Goal: Task Accomplishment & Management: Manage account settings

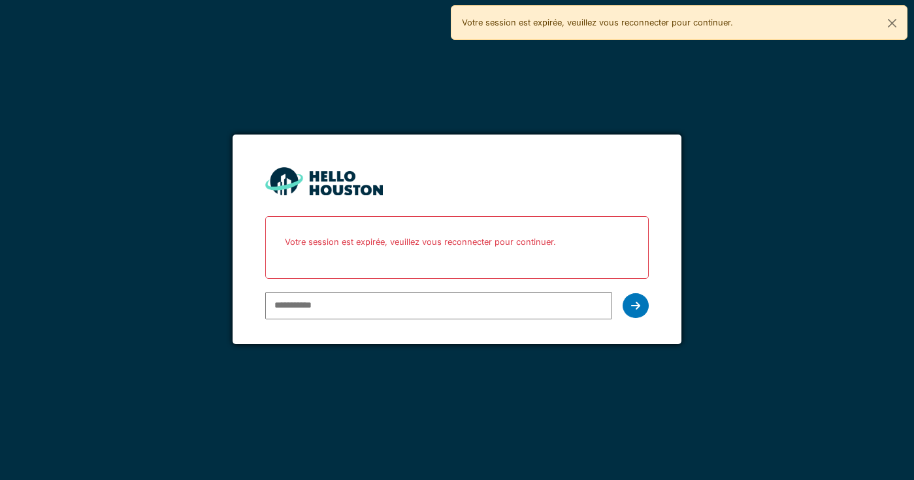
click at [293, 288] on div at bounding box center [438, 306] width 347 height 38
click at [292, 313] on input "email" at bounding box center [438, 305] width 347 height 27
click at [375, 116] on div "You don't seem to have an account yet. Please follow the link given by your com…" at bounding box center [457, 240] width 914 height 480
click at [323, 323] on div at bounding box center [438, 306] width 347 height 38
click at [312, 308] on input "email" at bounding box center [438, 305] width 347 height 27
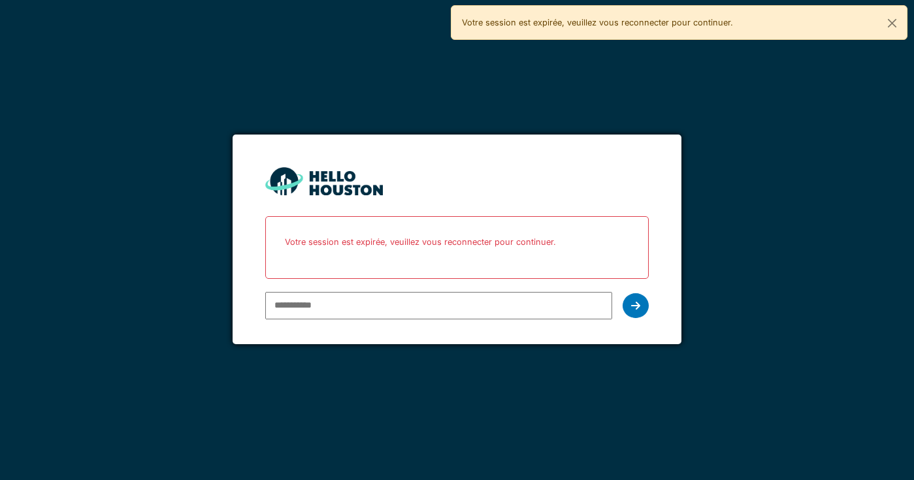
type input "**********"
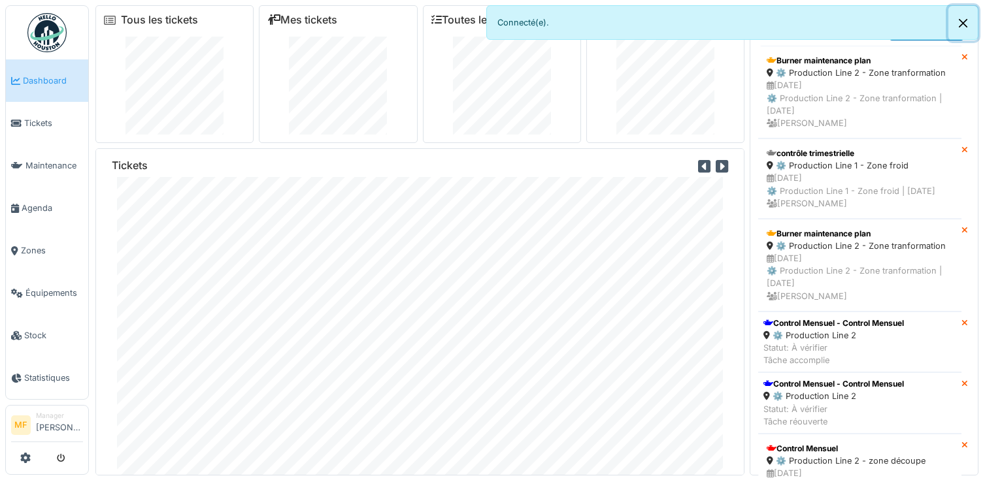
click at [913, 27] on button "Close" at bounding box center [962, 23] width 29 height 35
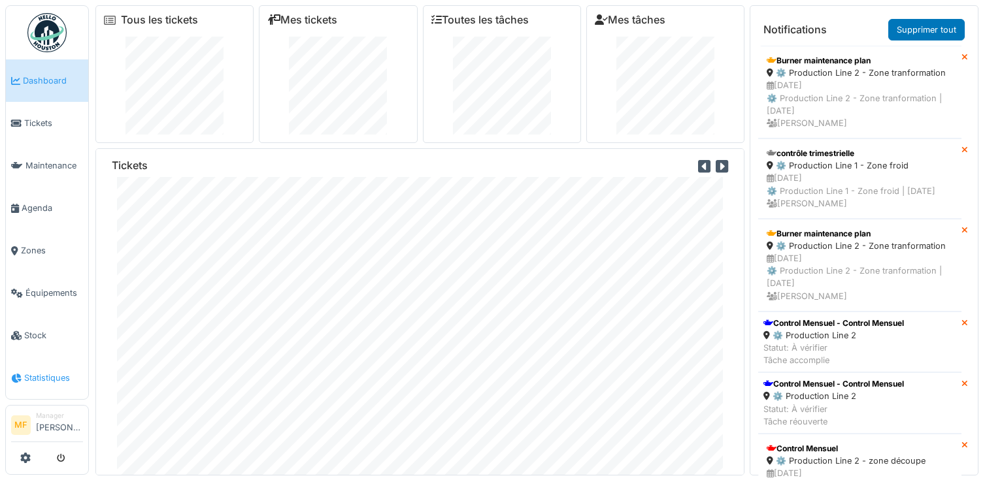
click at [40, 372] on span "Statistiques" at bounding box center [53, 378] width 59 height 12
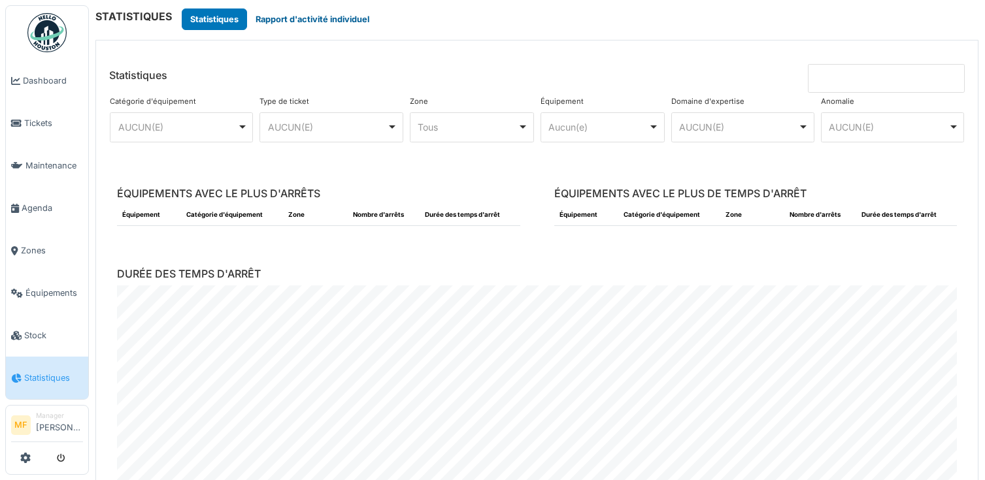
click at [318, 19] on button "Rapport d'activité individuel" at bounding box center [312, 19] width 131 height 22
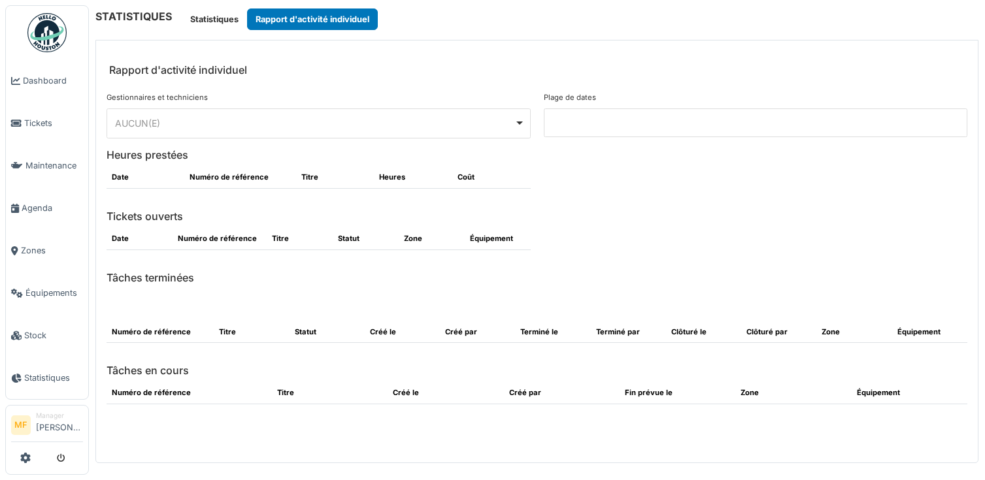
click at [591, 130] on input at bounding box center [756, 122] width 424 height 29
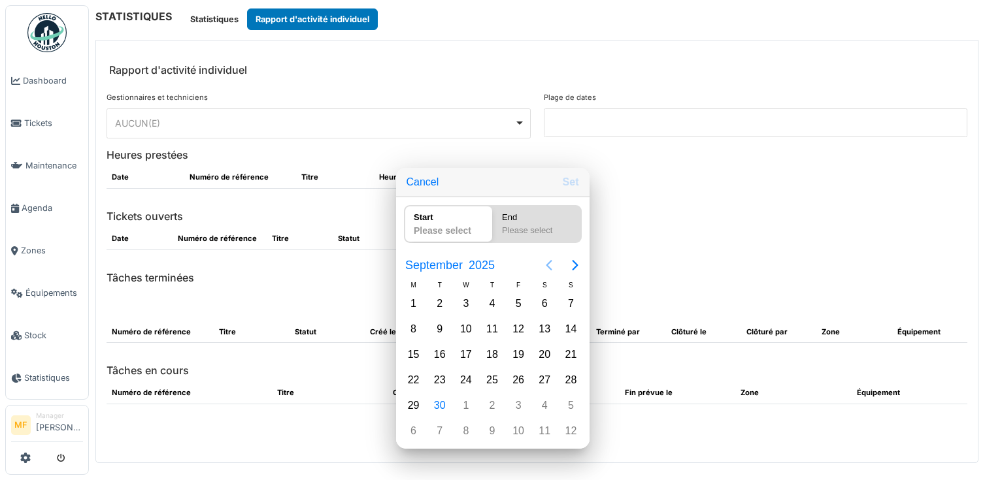
click at [551, 261] on icon "Previous page" at bounding box center [549, 265] width 16 height 16
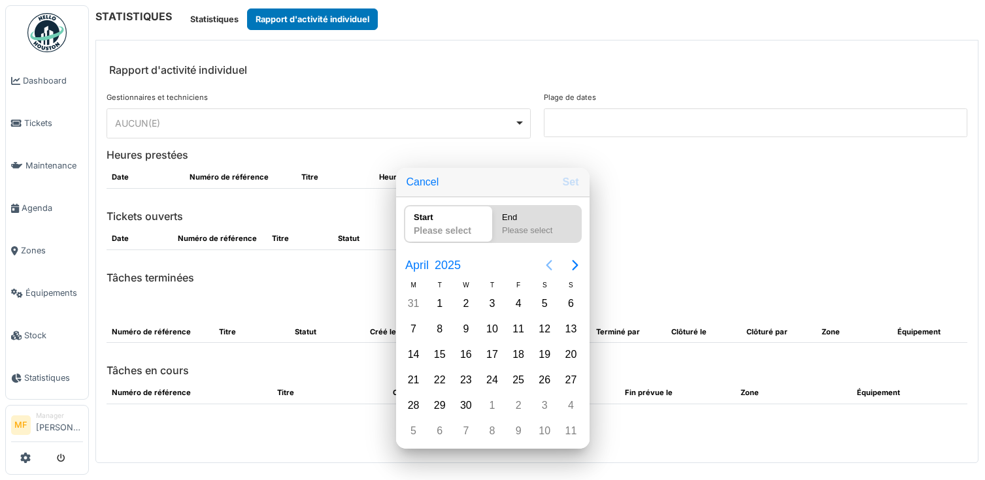
click at [551, 261] on icon "Previous page" at bounding box center [549, 265] width 16 height 16
click at [470, 310] on div "1" at bounding box center [466, 304] width 20 height 20
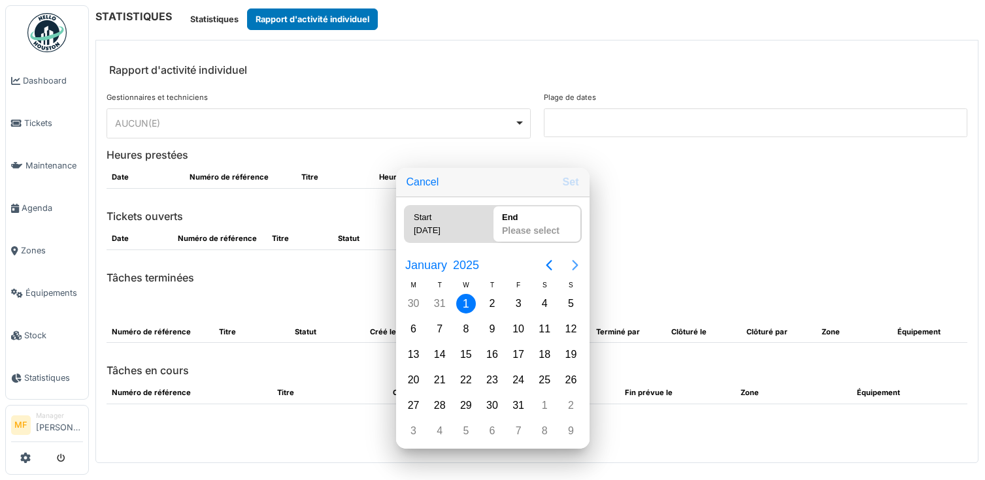
click at [572, 265] on icon "Next page" at bounding box center [575, 265] width 16 height 16
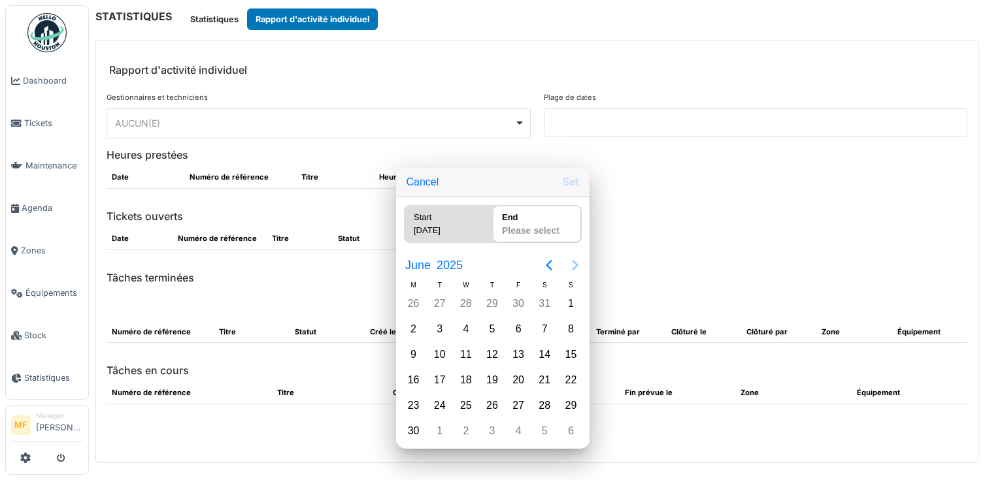
click at [572, 265] on icon "Next page" at bounding box center [575, 265] width 16 height 16
click at [551, 262] on icon "Previous page" at bounding box center [549, 265] width 16 height 16
click at [579, 264] on icon "Next page" at bounding box center [575, 265] width 16 height 16
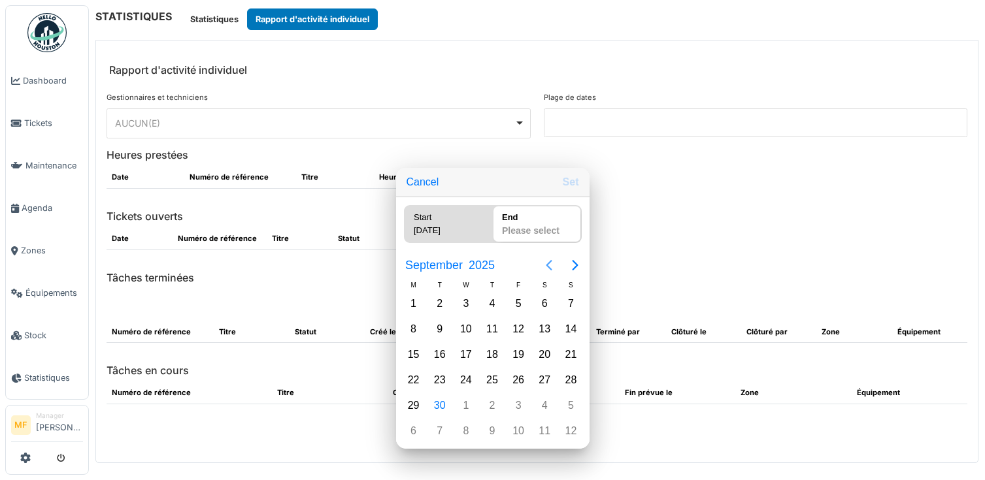
click at [548, 264] on icon "Previous page" at bounding box center [549, 265] width 6 height 10
click at [576, 257] on icon "Next page" at bounding box center [575, 265] width 16 height 16
click at [436, 396] on div "30" at bounding box center [440, 406] width 20 height 20
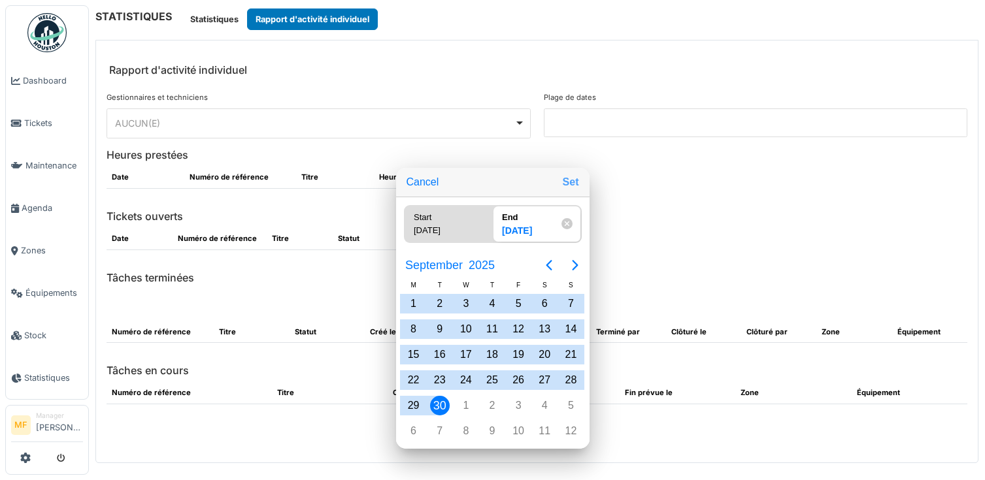
click at [568, 188] on button "Set" at bounding box center [570, 183] width 27 height 24
type input "**********"
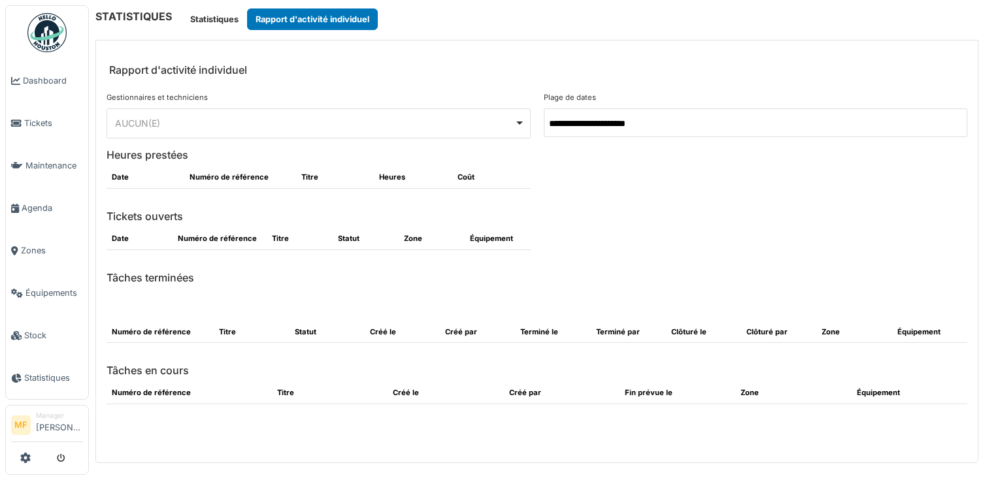
click at [291, 136] on div "******** AUCUN(E) Remove item" at bounding box center [318, 123] width 424 height 30
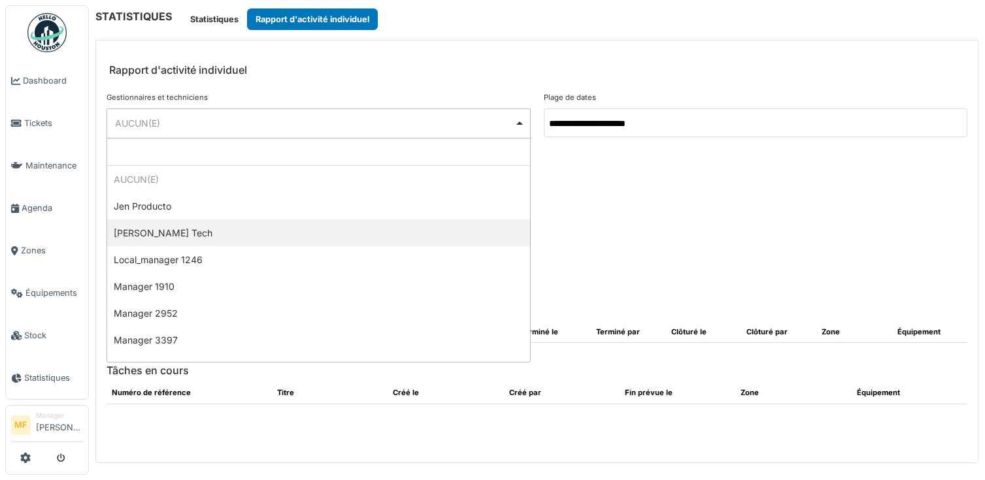
select select "*********"
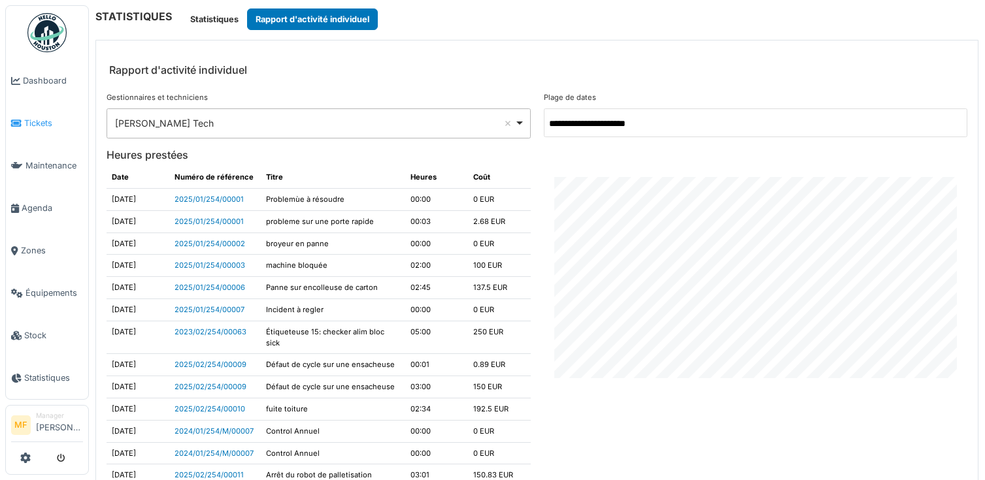
click at [44, 125] on span "Tickets" at bounding box center [53, 123] width 59 height 12
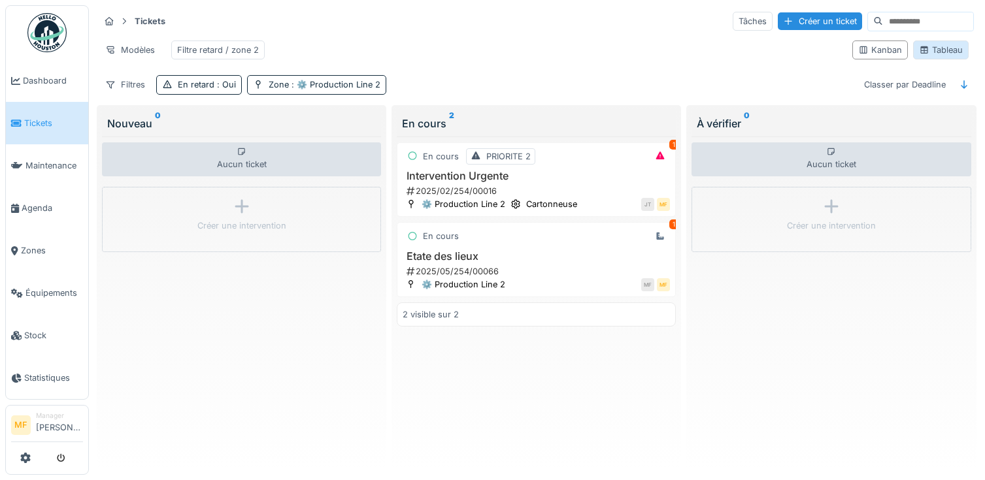
click at [941, 52] on div "Tableau" at bounding box center [941, 50] width 44 height 12
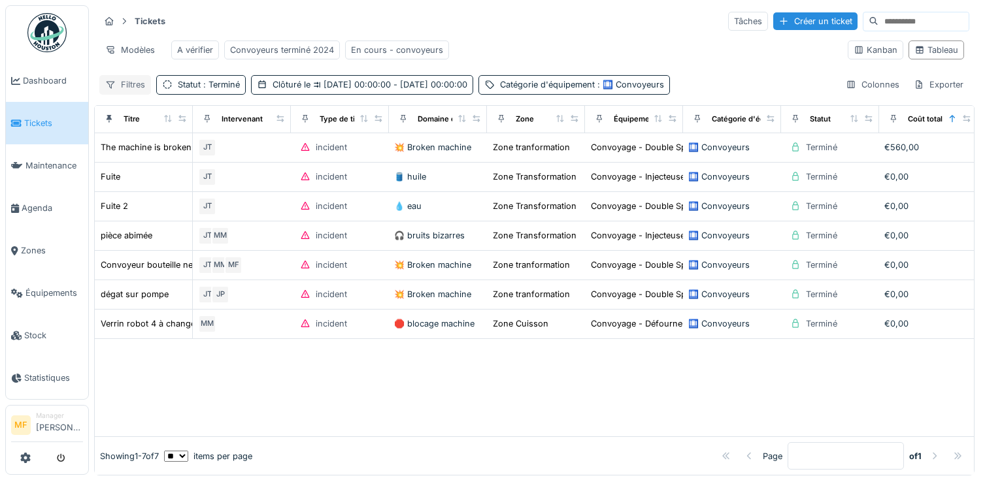
click at [141, 87] on div "Filtres" at bounding box center [125, 84] width 52 height 19
click at [123, 68] on div "Tickets Tâches Créer un ticket Modèles A vérifier Convoyeurs terminé 2024 En co…" at bounding box center [534, 52] width 880 height 95
click at [222, 87] on span ": Terminé" at bounding box center [220, 85] width 39 height 10
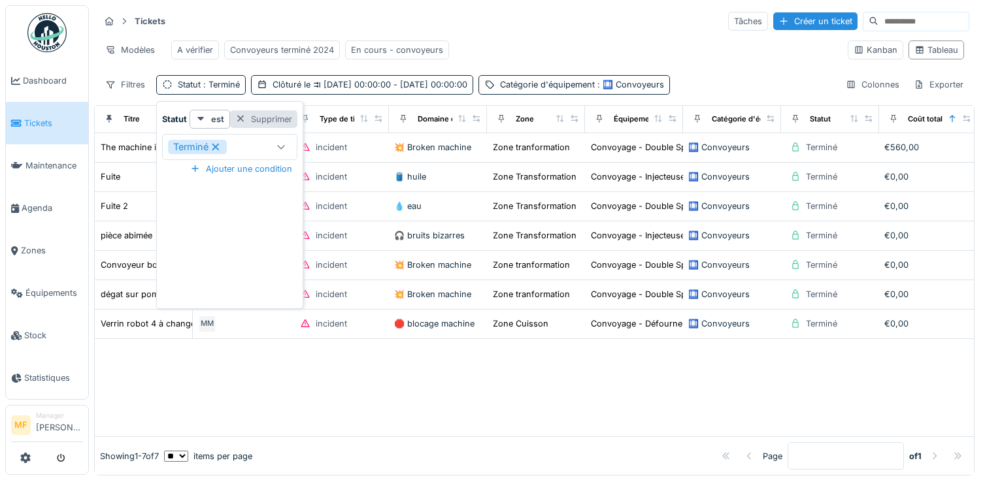
click at [252, 116] on div "Supprimer" at bounding box center [263, 119] width 67 height 18
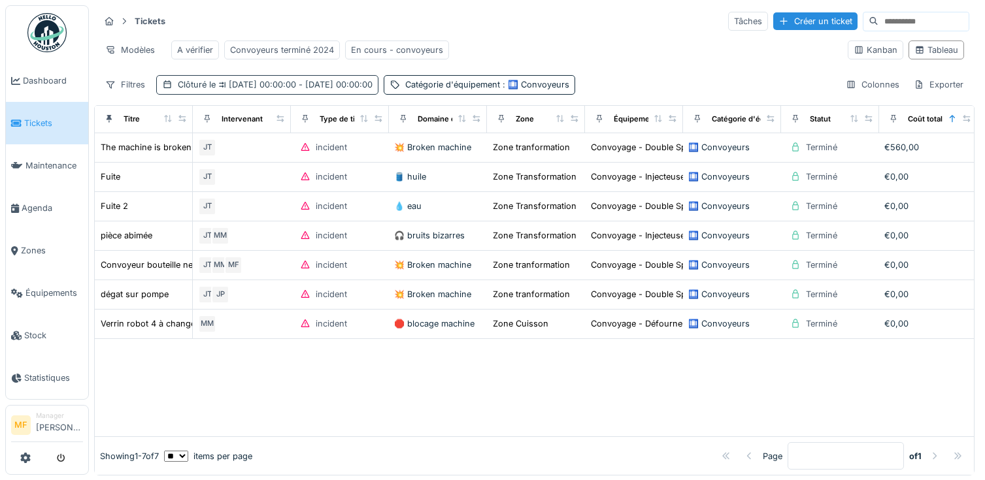
click at [372, 84] on span "01/01/2024 00:00:00 - 31/12/2024 00:00:00" at bounding box center [294, 85] width 157 height 10
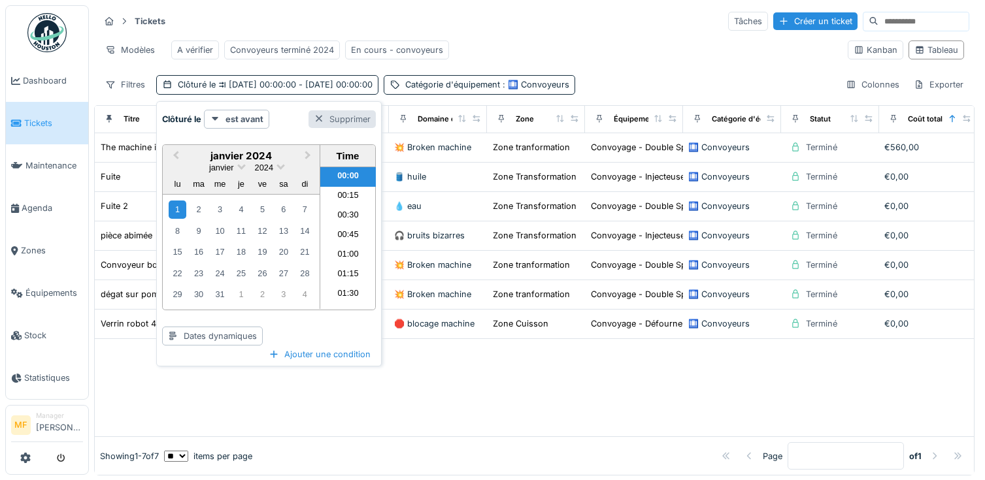
click at [342, 113] on div "Supprimer" at bounding box center [341, 119] width 67 height 18
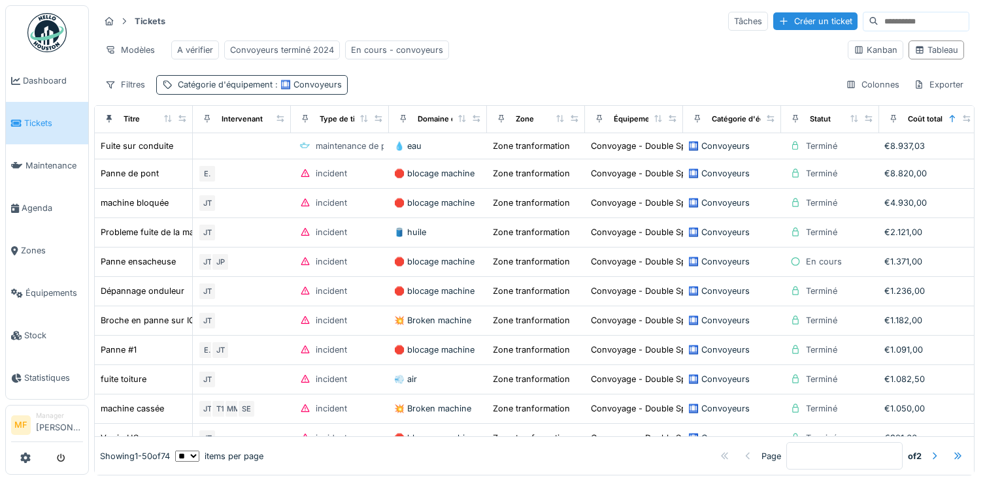
click at [340, 78] on div "Catégorie d'équipement : 🛄 Convoyeurs" at bounding box center [251, 84] width 191 height 19
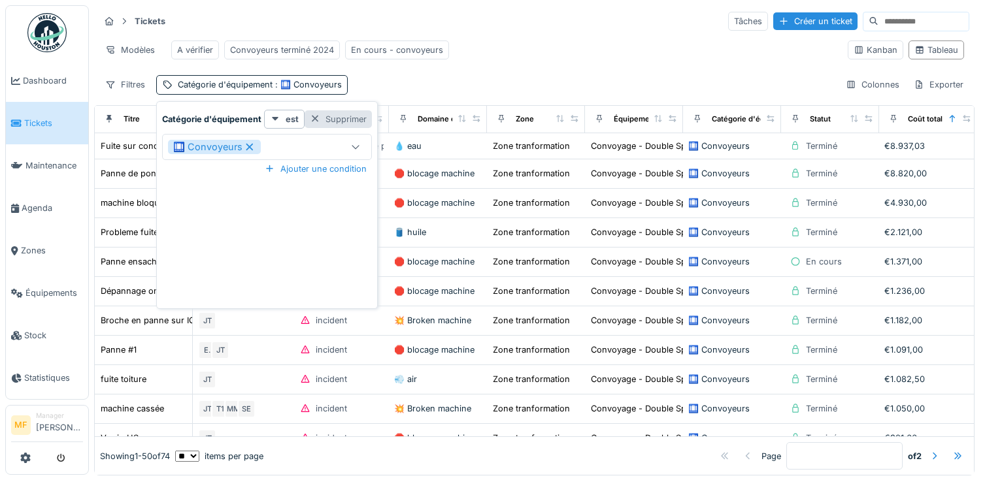
click at [350, 120] on div "Supprimer" at bounding box center [337, 119] width 67 height 18
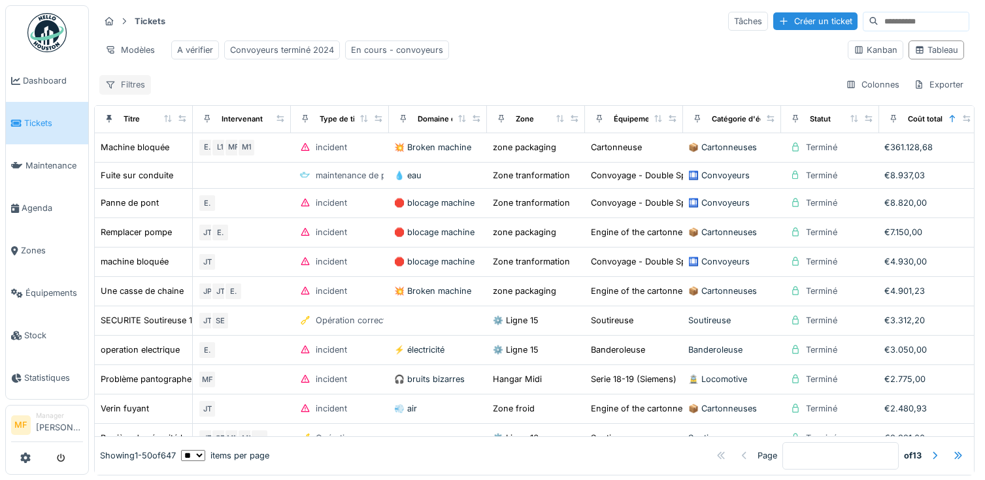
click at [125, 90] on div "Filtres" at bounding box center [125, 84] width 52 height 19
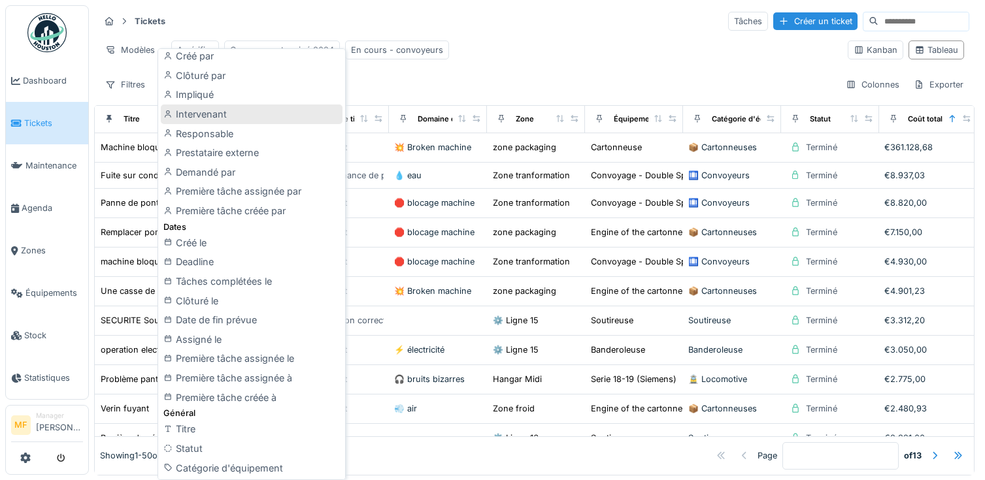
scroll to position [159, 0]
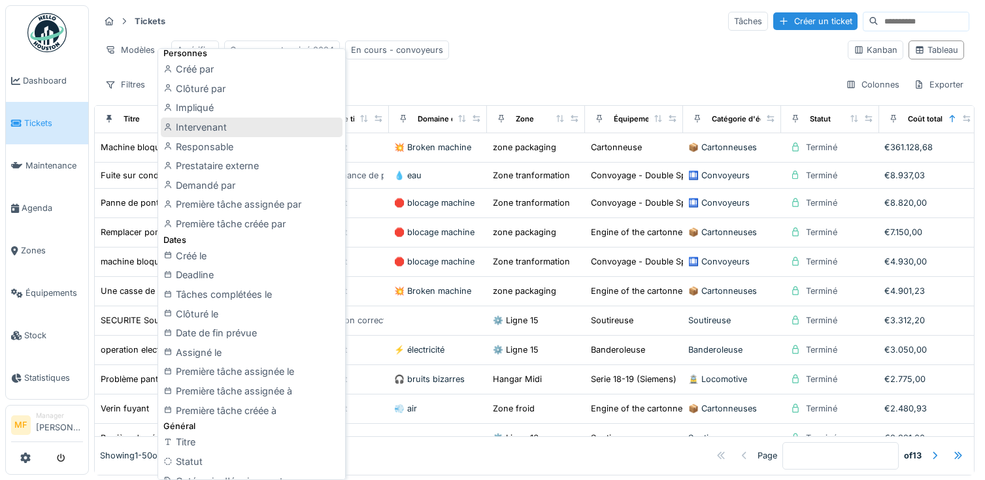
click at [221, 121] on div "Intervenant" at bounding box center [252, 128] width 182 height 20
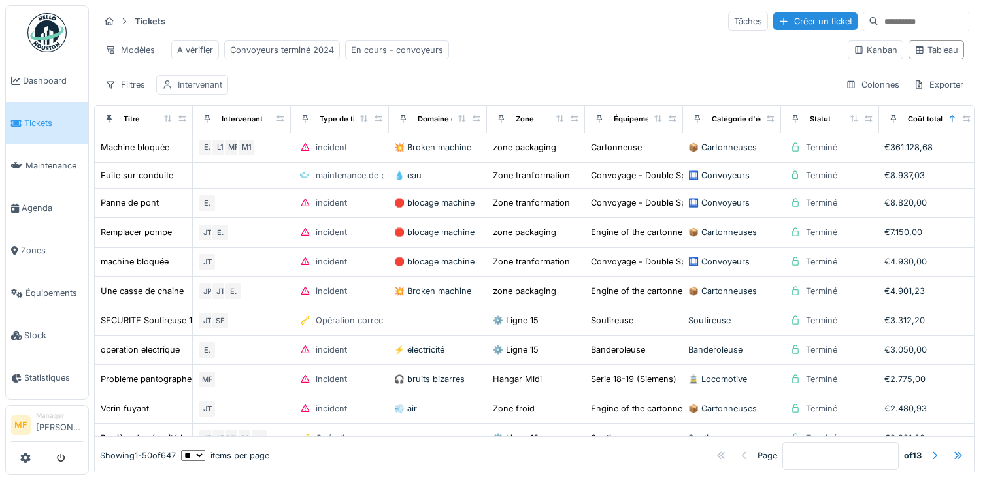
click at [204, 84] on div "Intervenant" at bounding box center [200, 84] width 44 height 12
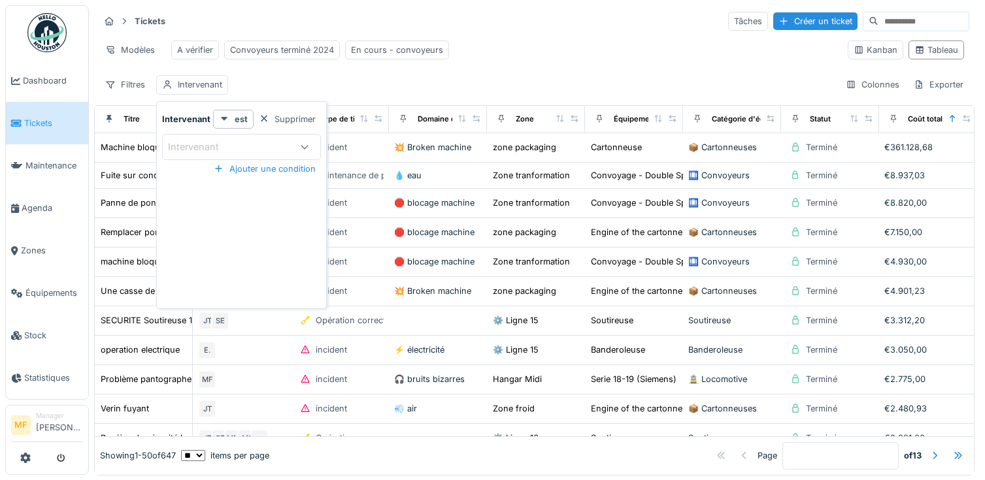
click at [236, 148] on div "Intervenant" at bounding box center [202, 147] width 69 height 14
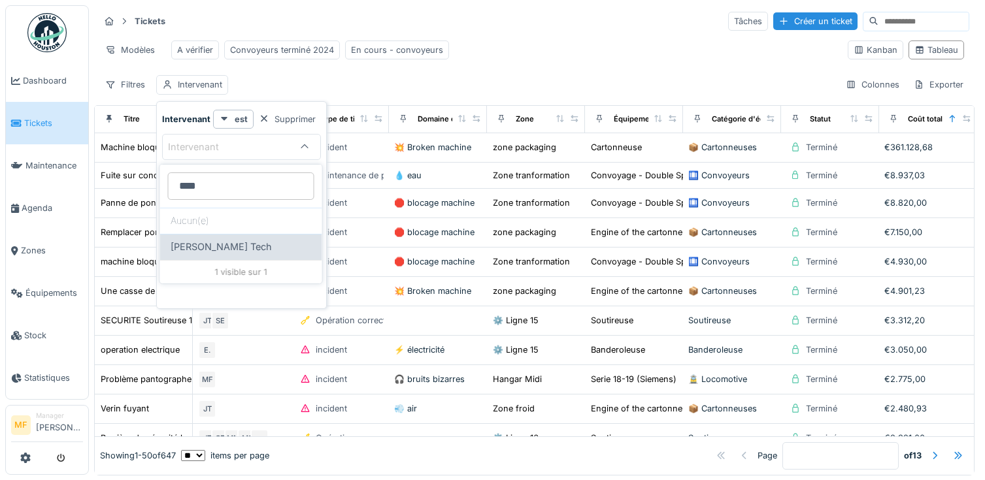
type input "****"
click at [195, 248] on span "John Tech" at bounding box center [221, 247] width 101 height 14
type input "****"
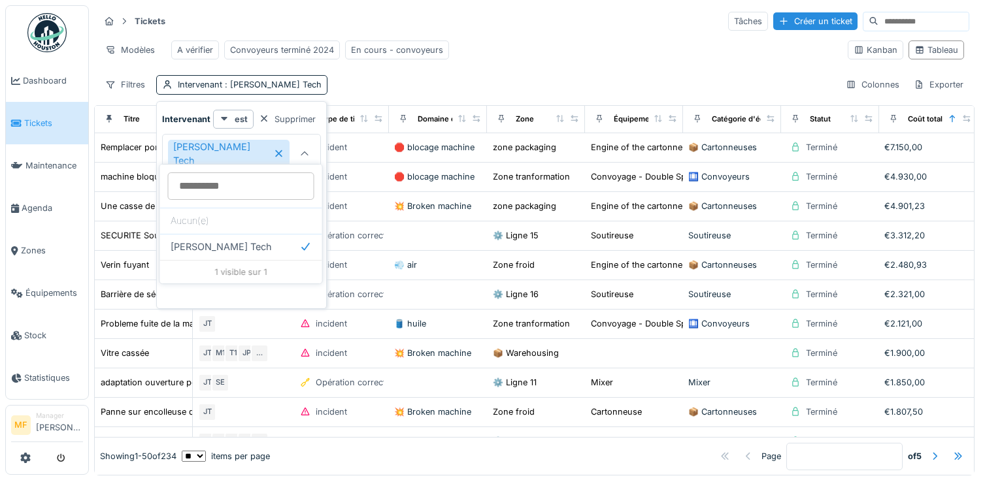
click at [549, 34] on div "Tickets Tâches Créer un ticket Modèles A vérifier Convoyeurs terminé 2024 En co…" at bounding box center [534, 52] width 880 height 95
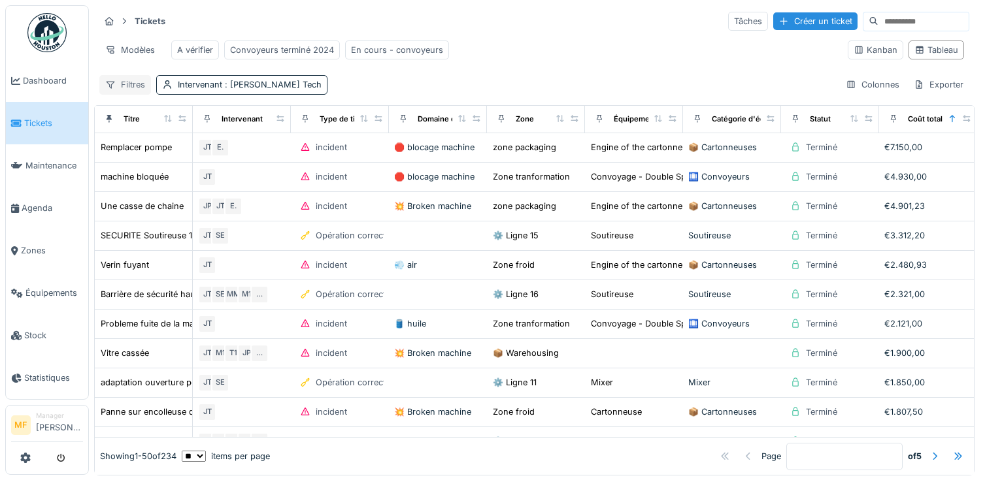
click at [120, 83] on div "Filtres" at bounding box center [125, 84] width 52 height 19
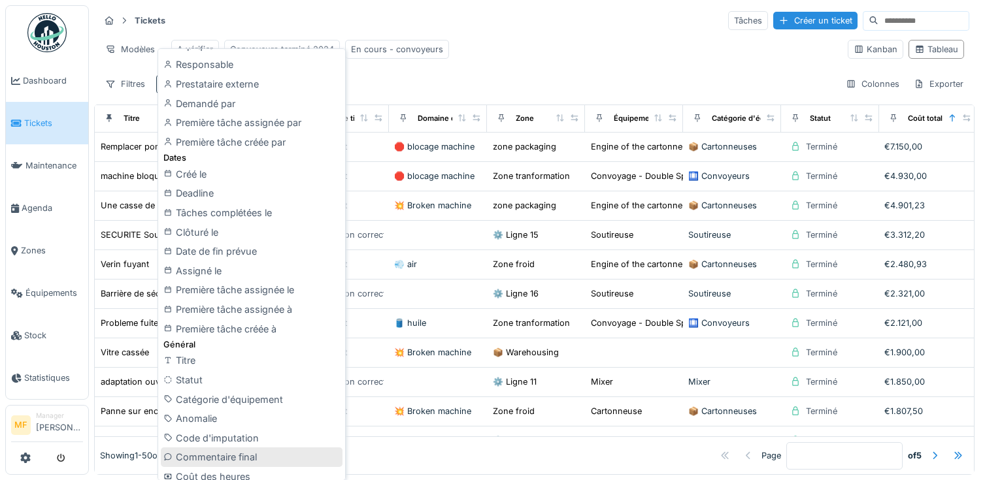
scroll to position [218, 0]
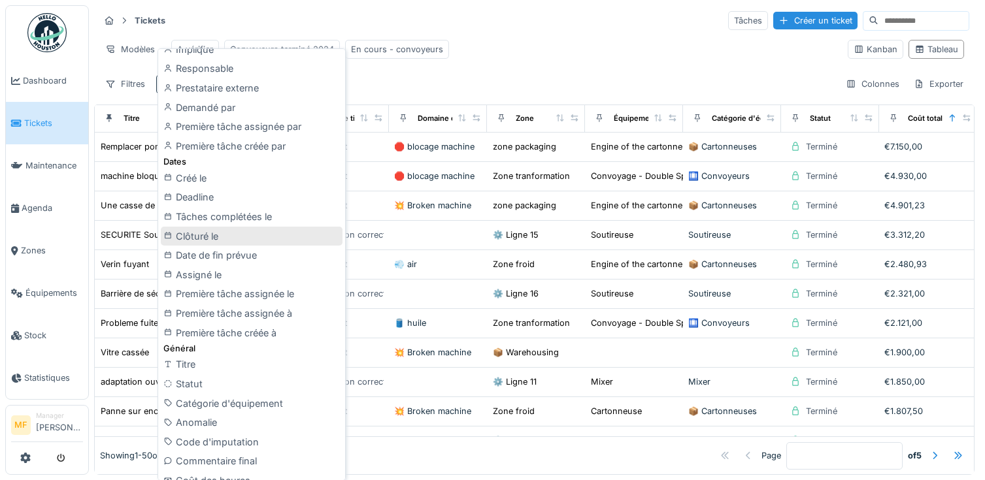
click at [209, 227] on div "Clôturé le" at bounding box center [252, 237] width 182 height 20
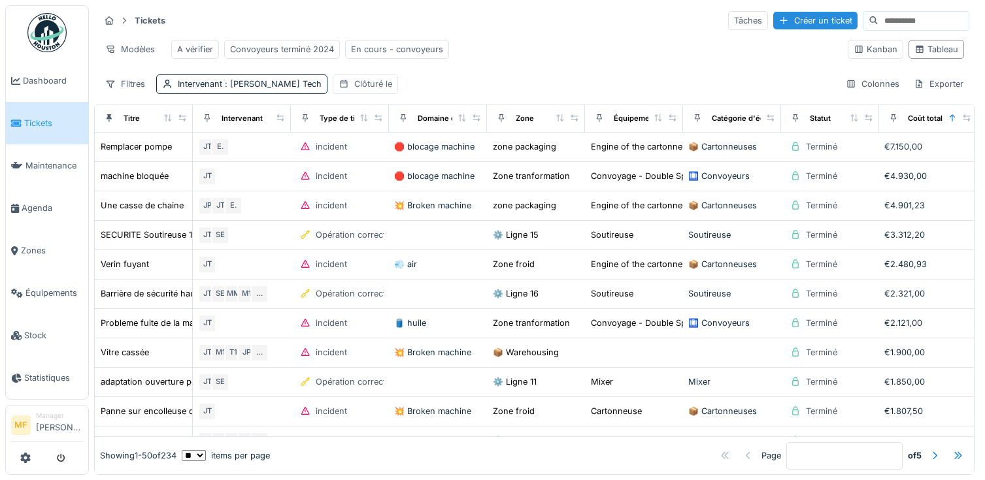
click at [354, 85] on div "Clôturé le" at bounding box center [373, 84] width 38 height 12
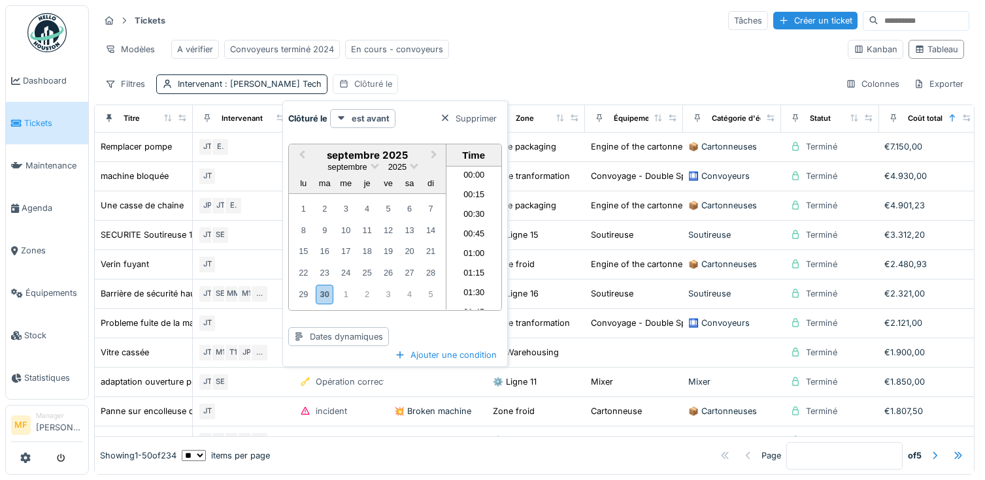
scroll to position [644, 0]
click at [363, 122] on strong "est avant" at bounding box center [371, 118] width 38 height 12
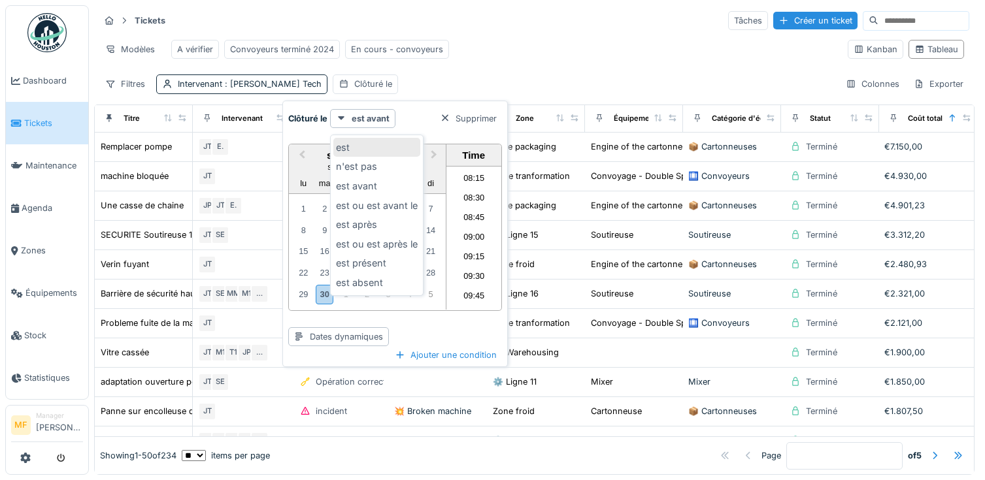
click at [376, 152] on div "est" at bounding box center [376, 148] width 87 height 20
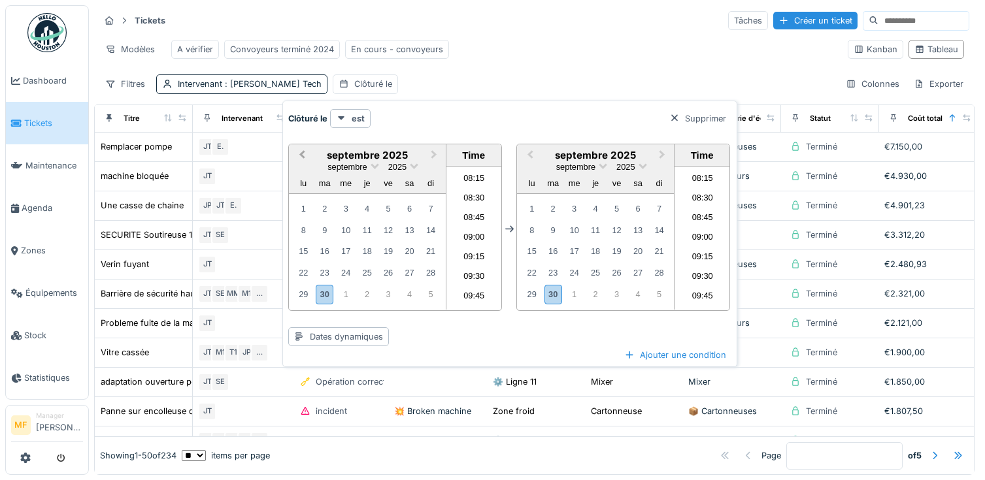
click at [302, 151] on span "Previous Month" at bounding box center [302, 155] width 0 height 15
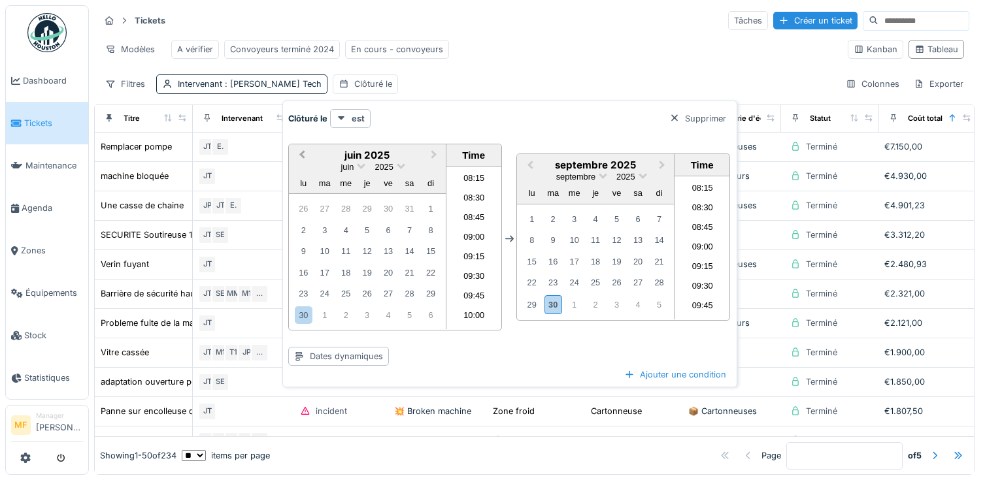
click at [302, 151] on span "Previous Month" at bounding box center [302, 155] width 0 height 15
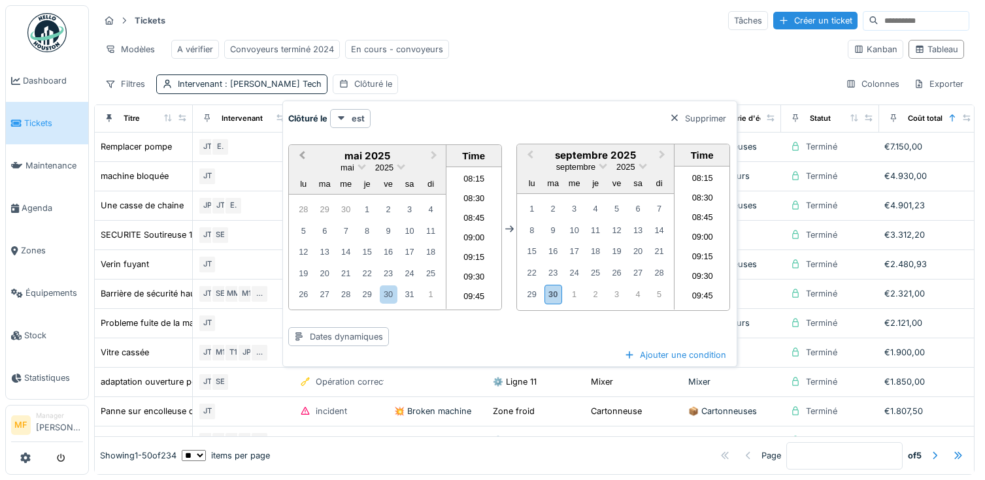
click at [302, 151] on span "Previous Month" at bounding box center [302, 155] width 0 height 15
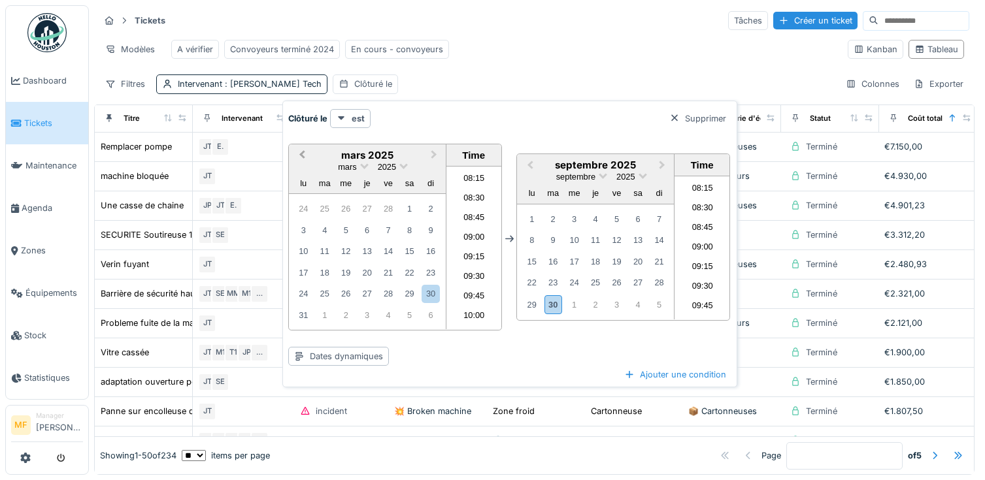
click at [302, 151] on span "Previous Month" at bounding box center [302, 155] width 0 height 15
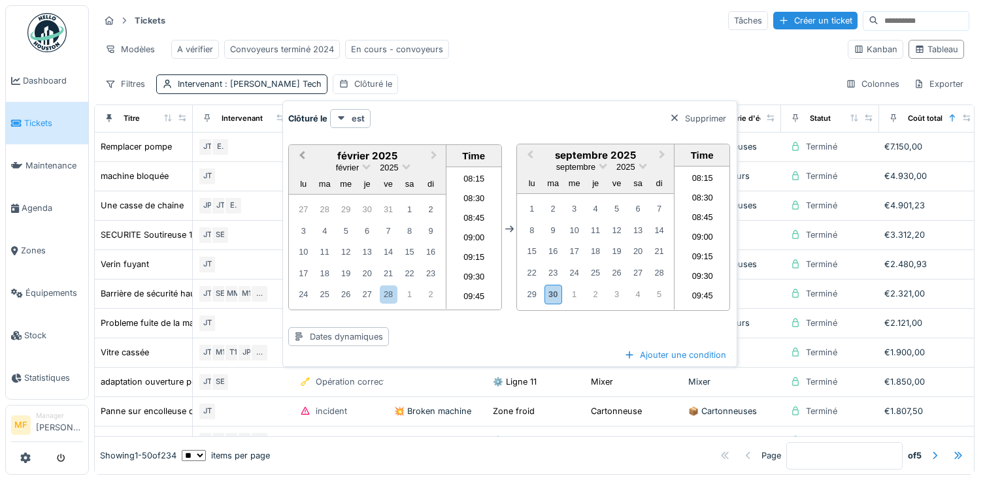
click at [302, 151] on span "Previous Month" at bounding box center [302, 155] width 0 height 15
click at [341, 205] on div "1" at bounding box center [346, 210] width 18 height 18
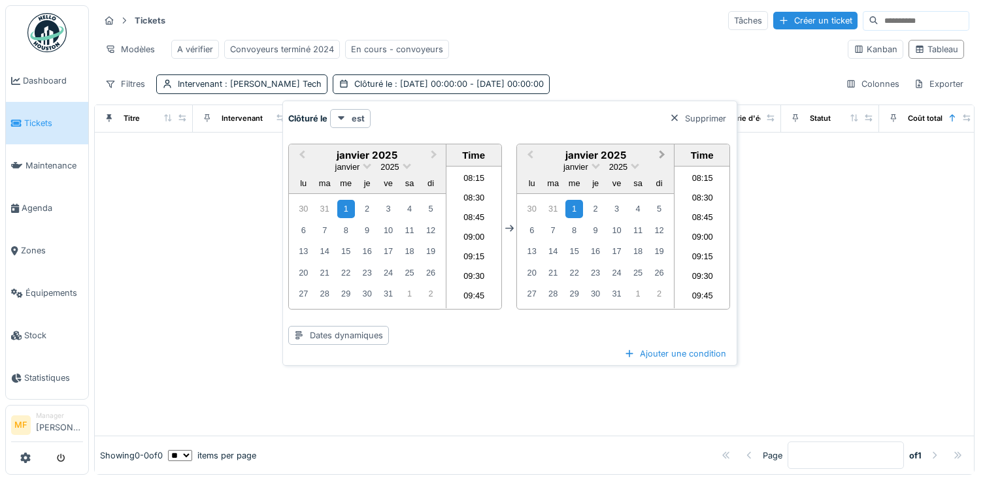
click at [662, 157] on span "Next Month" at bounding box center [662, 155] width 0 height 15
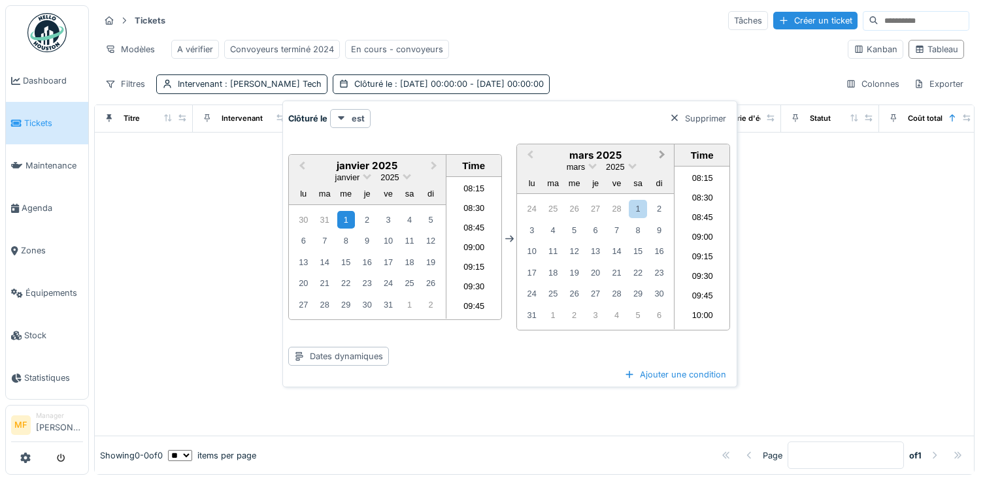
click at [662, 157] on span "Next Month" at bounding box center [662, 155] width 0 height 15
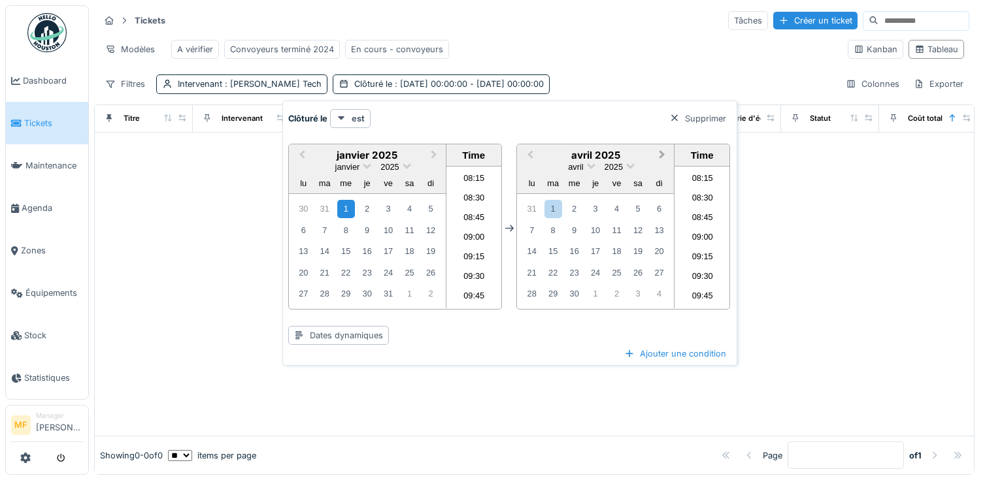
click at [662, 157] on span "Next Month" at bounding box center [662, 155] width 0 height 15
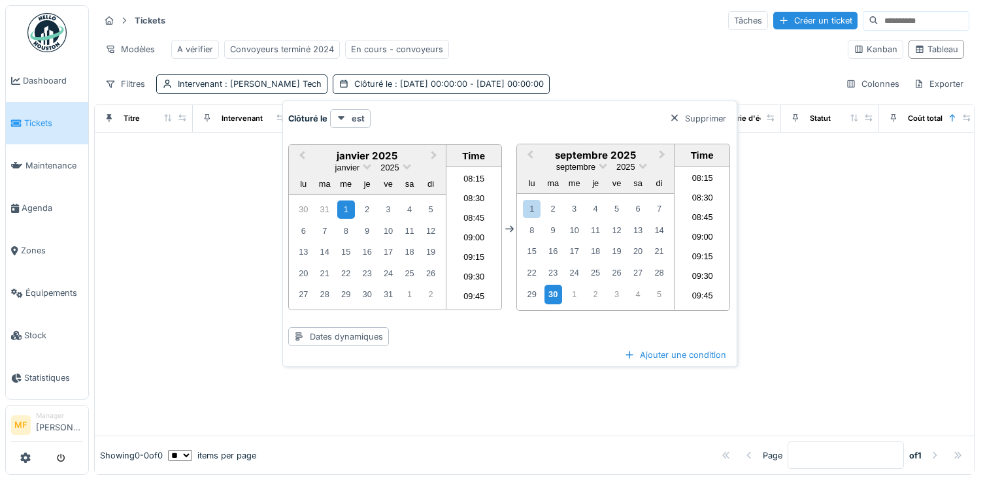
click at [556, 299] on div "30" at bounding box center [553, 294] width 18 height 19
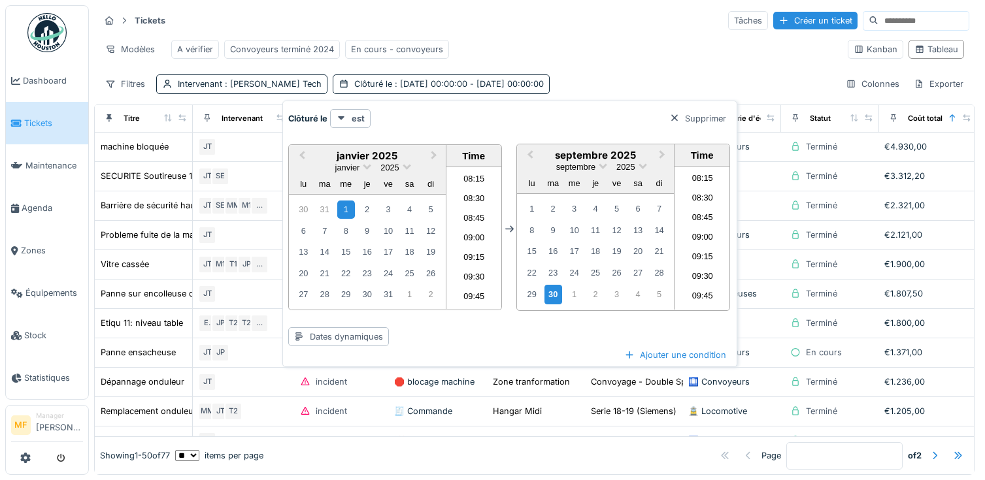
click at [645, 42] on div "Modèles A vérifier Convoyeurs terminé 2024 En cours - convoyeurs" at bounding box center [468, 49] width 738 height 29
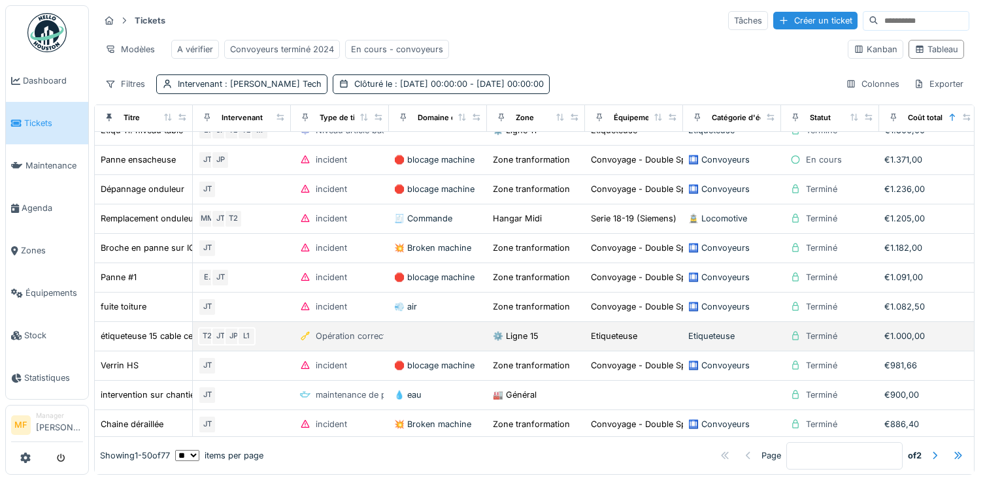
scroll to position [224, 0]
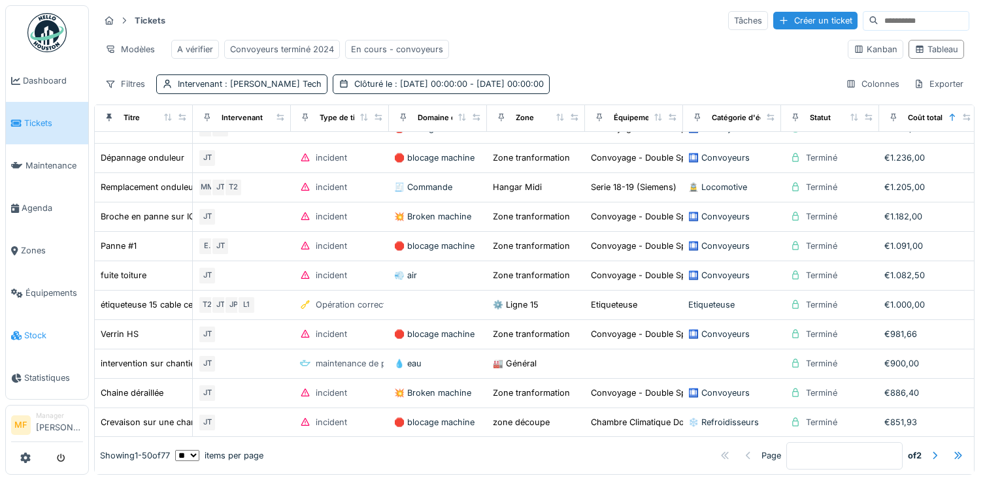
click at [25, 329] on span "Stock" at bounding box center [53, 335] width 59 height 12
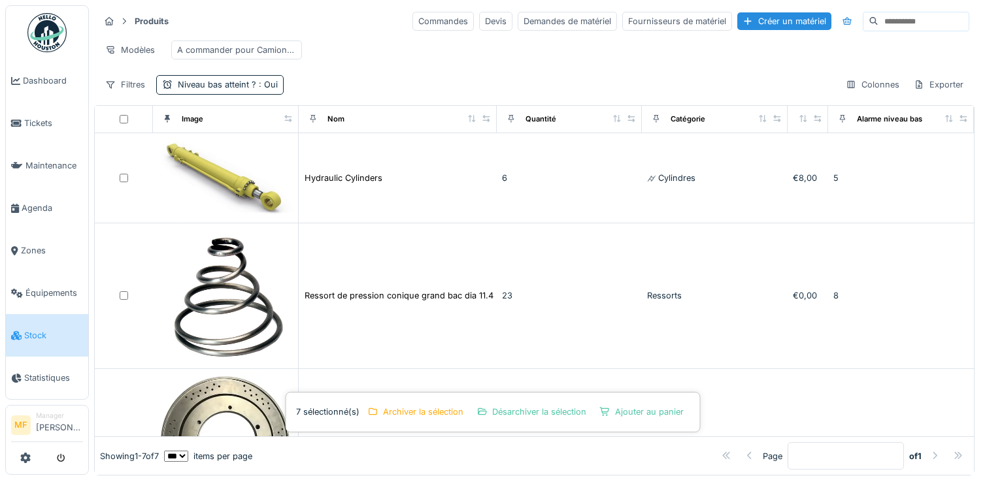
click at [335, 87] on div "Filtres Niveau bas atteint ? : Oui Colonnes Exporter" at bounding box center [534, 84] width 870 height 19
click at [263, 85] on span ": Oui" at bounding box center [267, 85] width 22 height 10
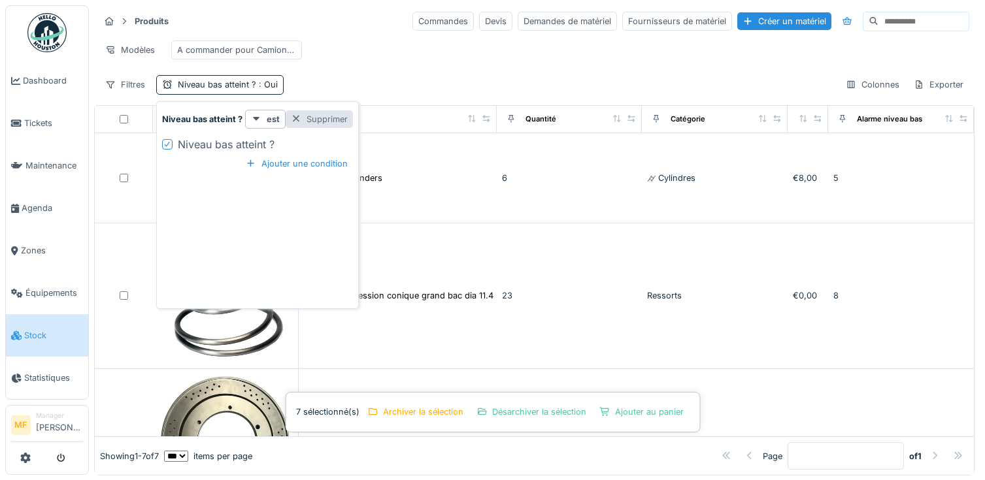
click at [310, 118] on div "Supprimer" at bounding box center [319, 119] width 67 height 18
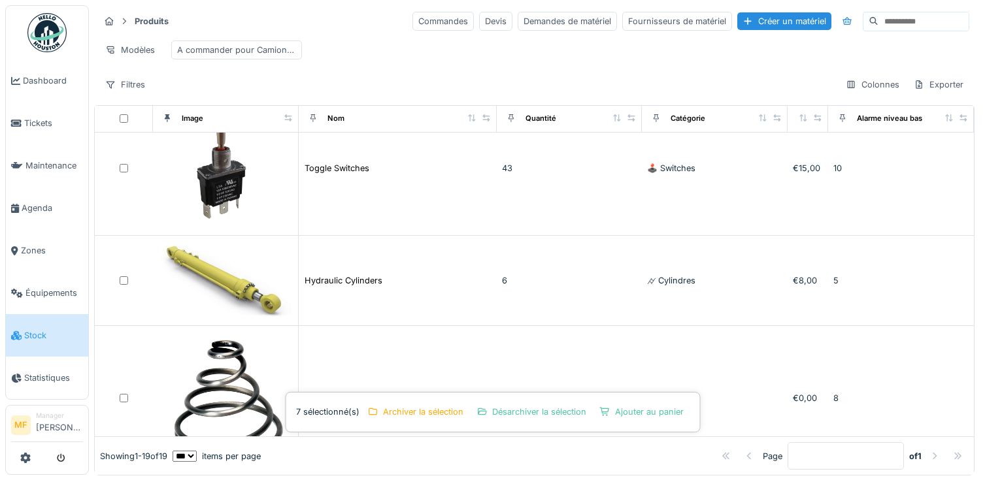
scroll to position [33, 0]
click at [932, 88] on div "Exporter" at bounding box center [938, 84] width 61 height 19
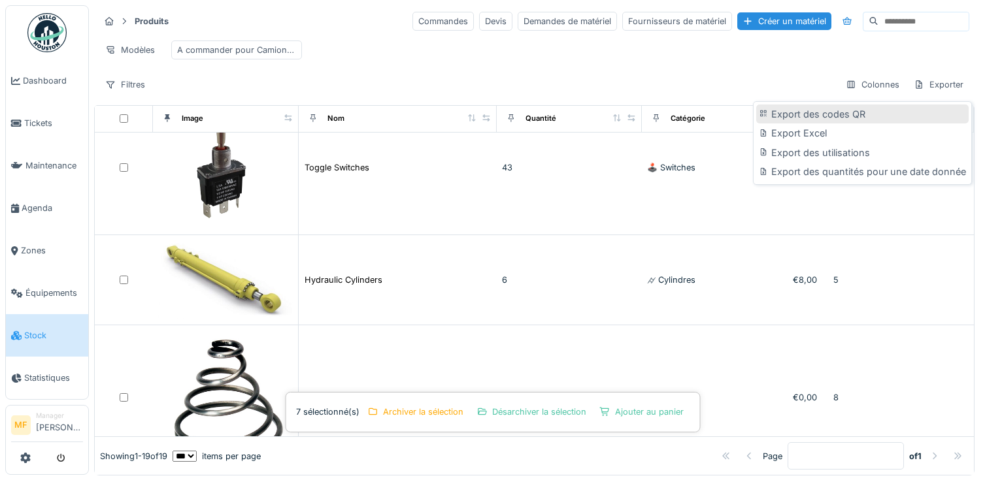
click at [859, 119] on div "Export des codes QR" at bounding box center [862, 115] width 212 height 20
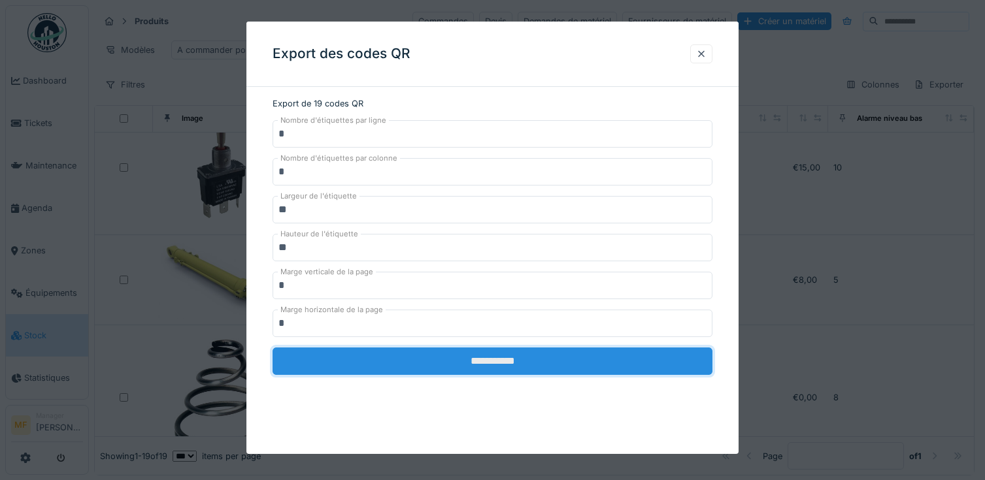
click at [499, 365] on input "**********" at bounding box center [492, 361] width 440 height 27
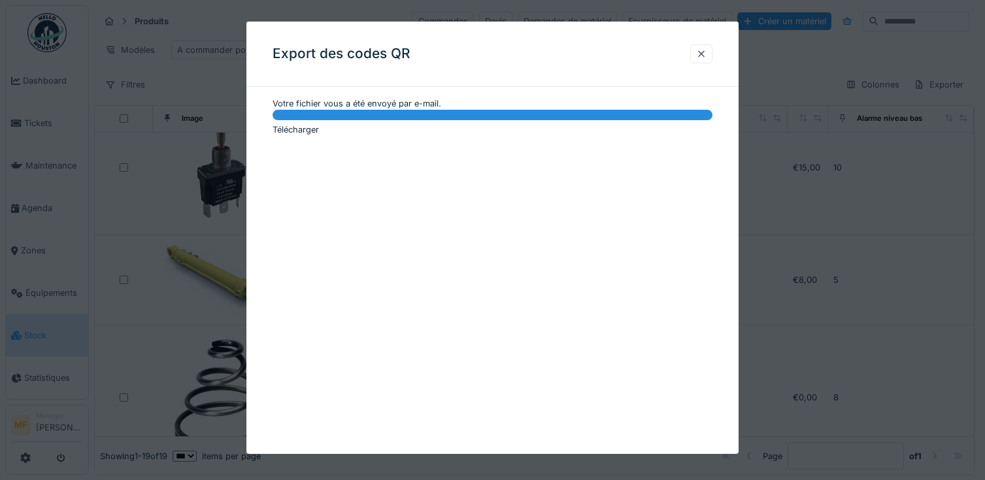
click at [295, 129] on link "Télécharger" at bounding box center [295, 130] width 46 height 10
click at [702, 58] on div at bounding box center [701, 54] width 10 height 12
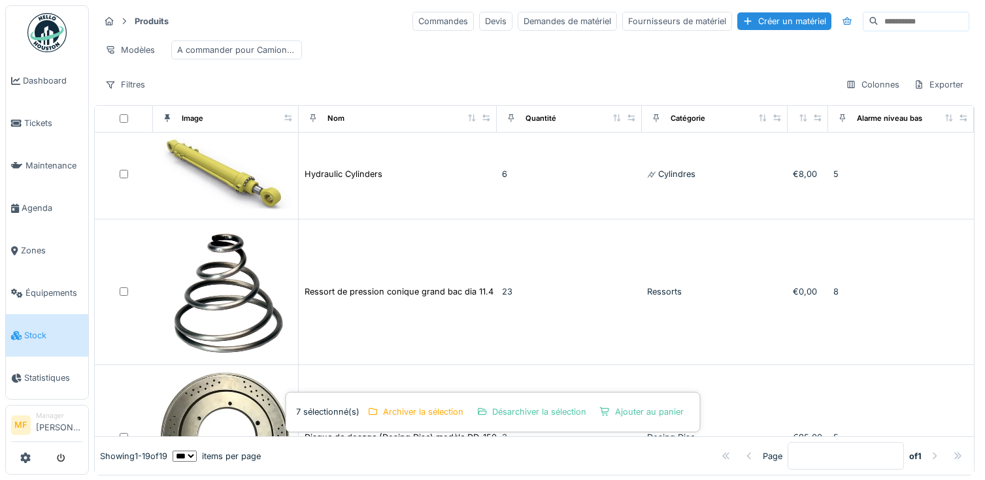
scroll to position [142, 0]
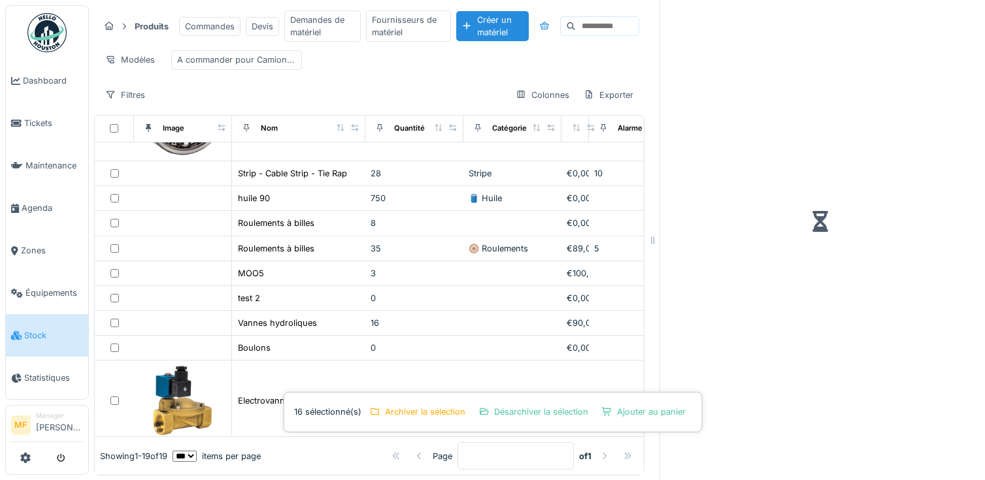
scroll to position [436, 0]
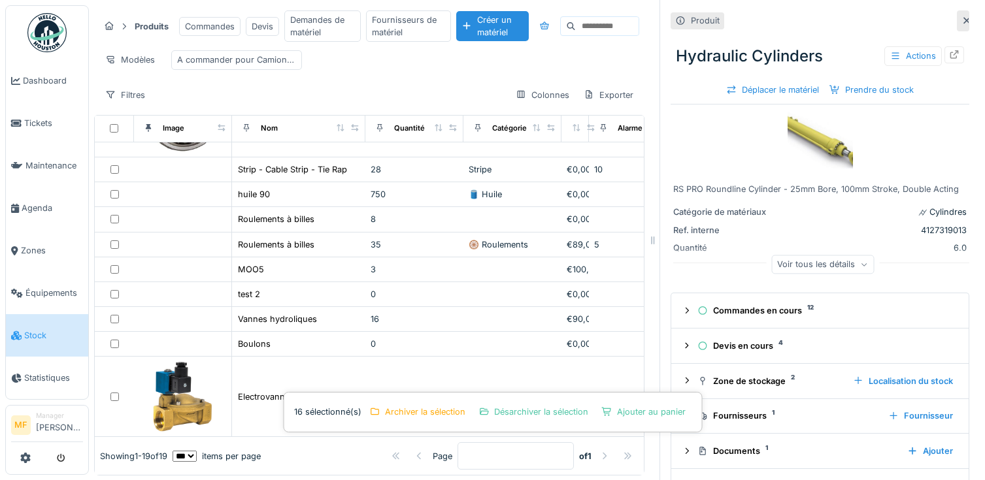
click at [110, 133] on th at bounding box center [114, 128] width 39 height 27
click at [970, 24] on div "Produit Hydraulic Cylinders Actions Déplacer le matériel Prendre du stock RS PR…" at bounding box center [819, 240] width 320 height 480
click at [961, 18] on icon at bounding box center [966, 20] width 10 height 8
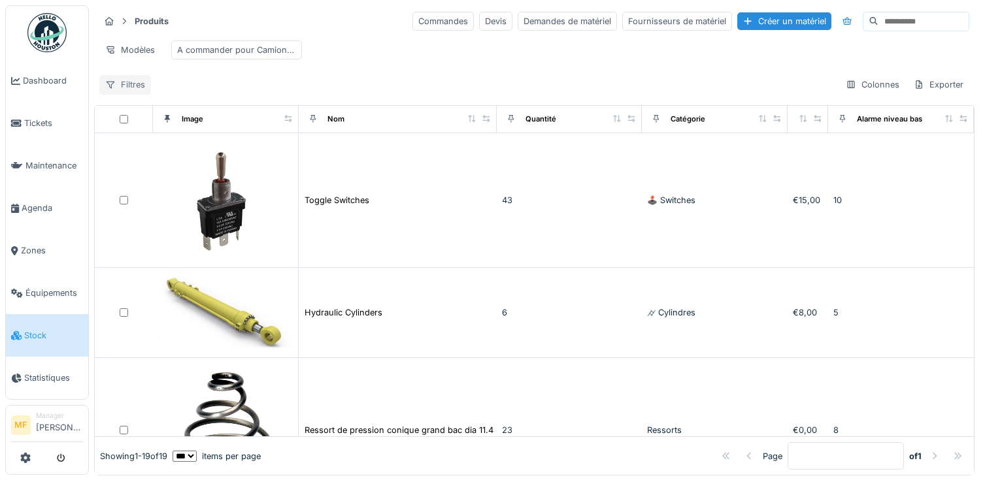
click at [125, 82] on div "Filtres" at bounding box center [125, 84] width 52 height 19
click at [471, 76] on div "Filtres Colonnes Exporter" at bounding box center [534, 84] width 870 height 19
click at [919, 25] on input at bounding box center [923, 21] width 90 height 18
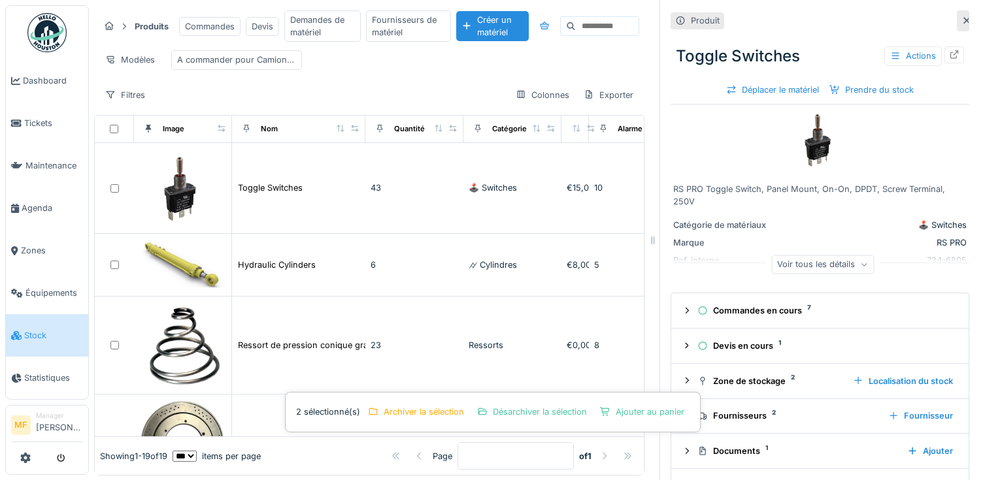
click at [963, 21] on icon at bounding box center [966, 20] width 10 height 8
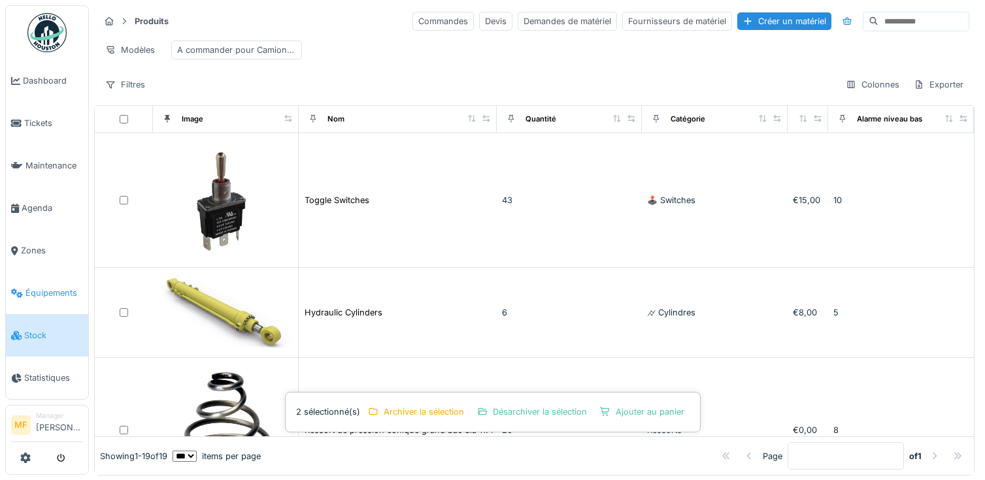
click at [59, 287] on span "Équipements" at bounding box center [53, 293] width 57 height 12
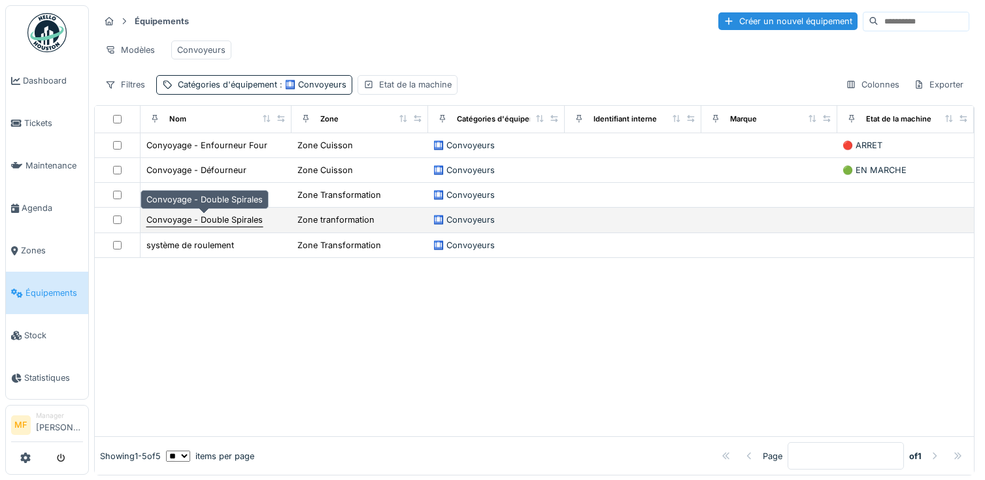
click at [223, 216] on div "Convoyage - Double Spirales" at bounding box center [204, 220] width 116 height 12
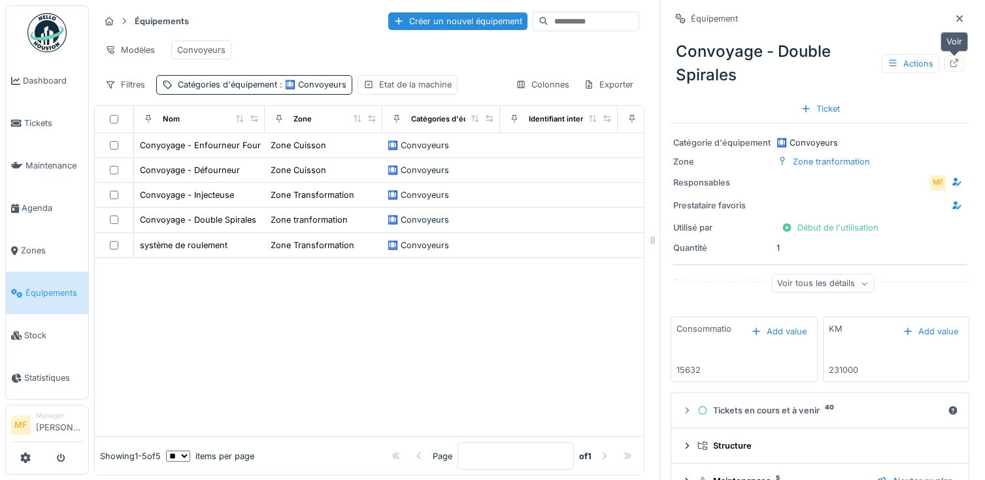
click at [952, 61] on icon at bounding box center [954, 63] width 8 height 8
click at [42, 287] on span "Équipements" at bounding box center [53, 293] width 57 height 12
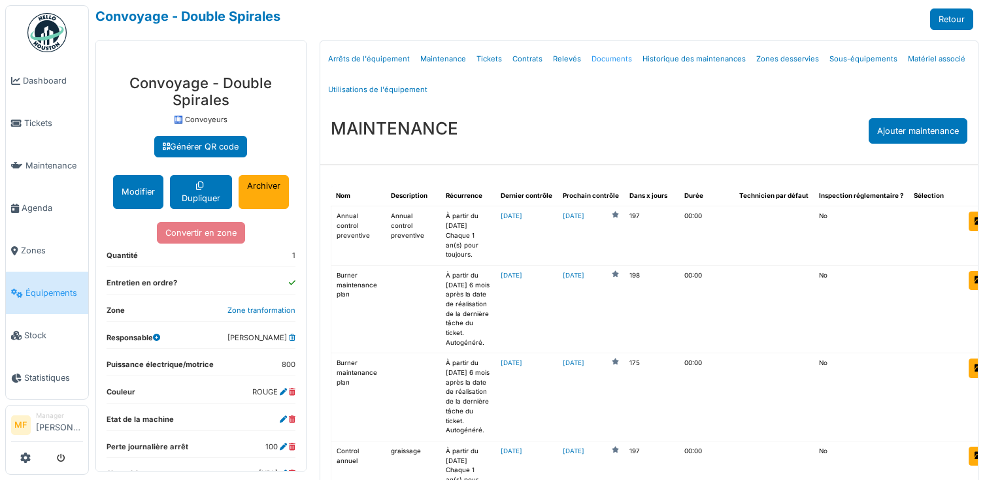
click at [599, 63] on link "Documents" at bounding box center [611, 59] width 51 height 31
select select "***"
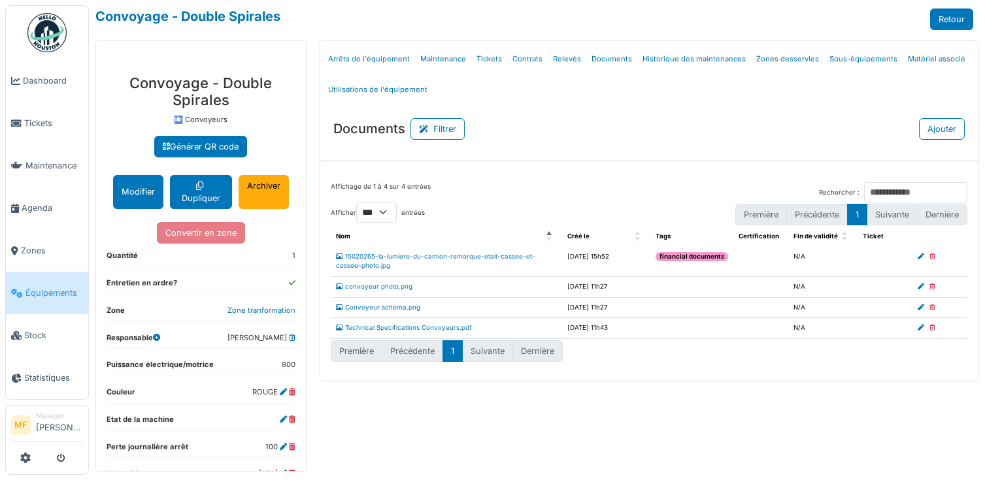
click at [849, 139] on div "Documents Filtrer Ajouter" at bounding box center [648, 124] width 657 height 32
click at [410, 311] on link "Convoyeur schema.png" at bounding box center [378, 307] width 84 height 7
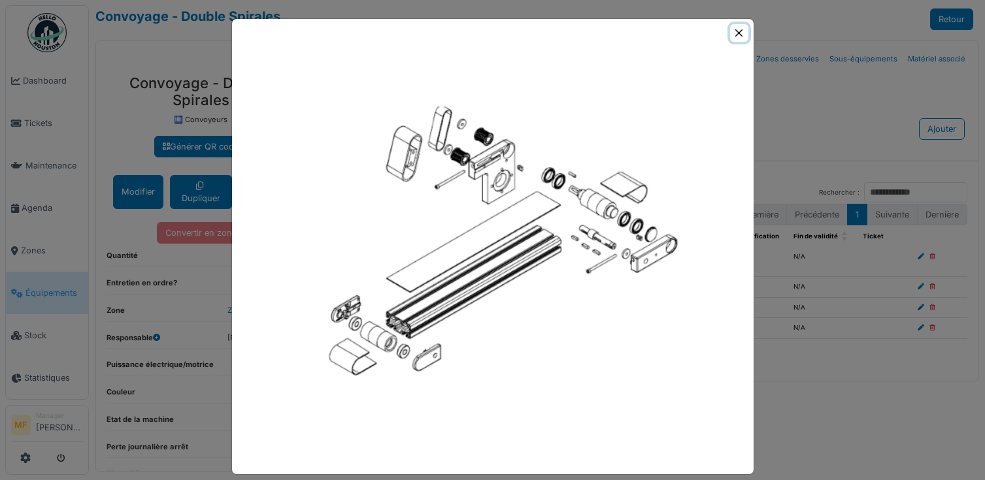
click at [740, 28] on button "Close" at bounding box center [739, 33] width 18 height 18
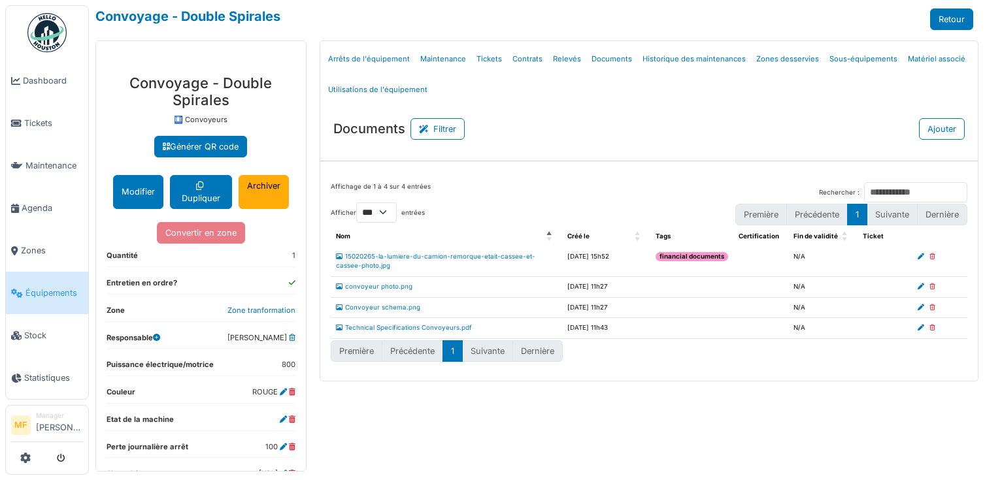
click at [922, 311] on icon at bounding box center [920, 307] width 7 height 7
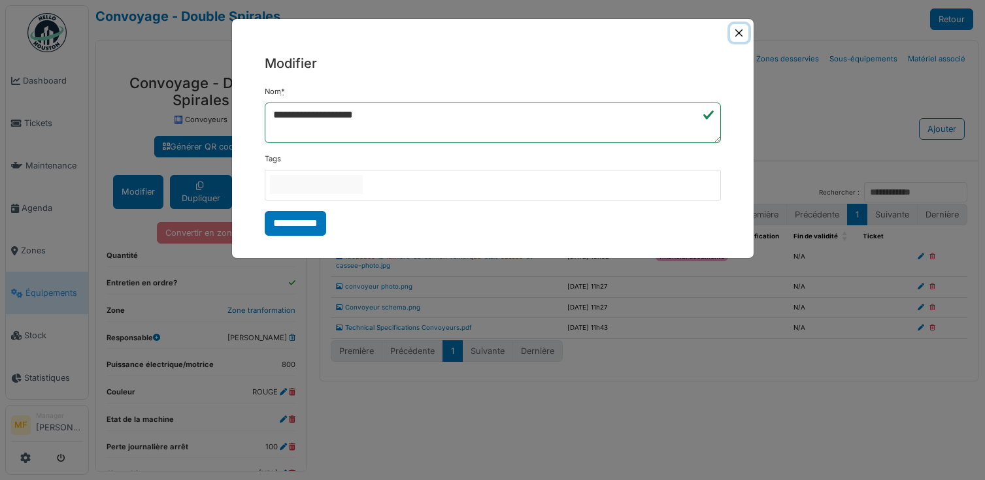
click at [743, 31] on button "Close" at bounding box center [739, 33] width 18 height 18
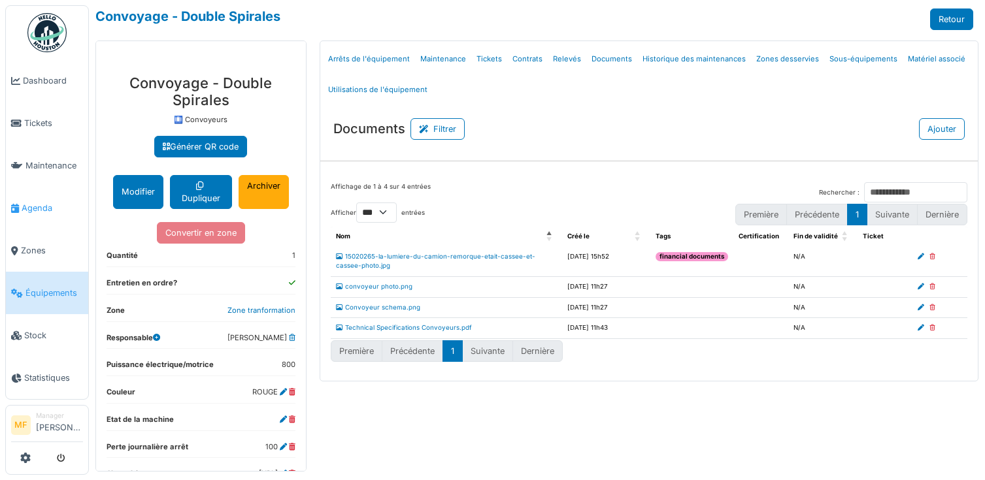
click at [39, 205] on span "Agenda" at bounding box center [52, 208] width 61 height 12
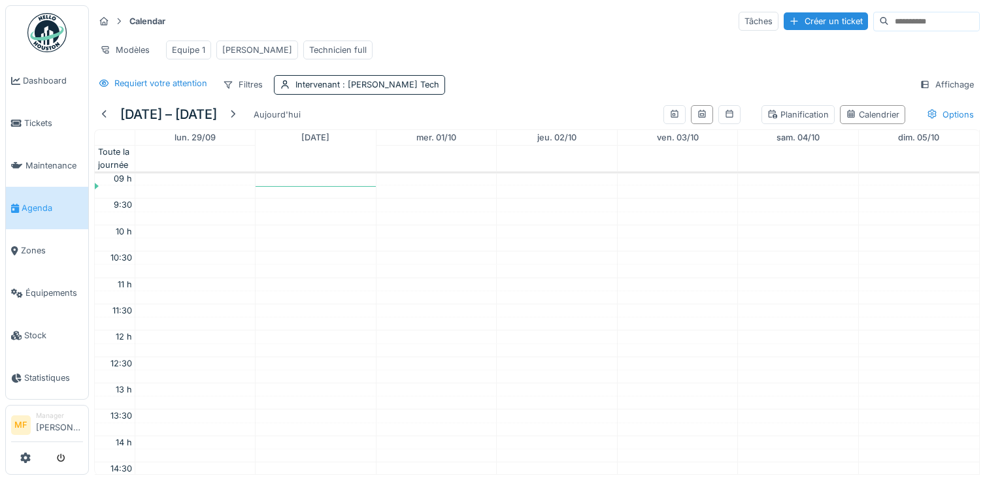
scroll to position [480, 0]
click at [794, 115] on div "Planification" at bounding box center [797, 114] width 61 height 12
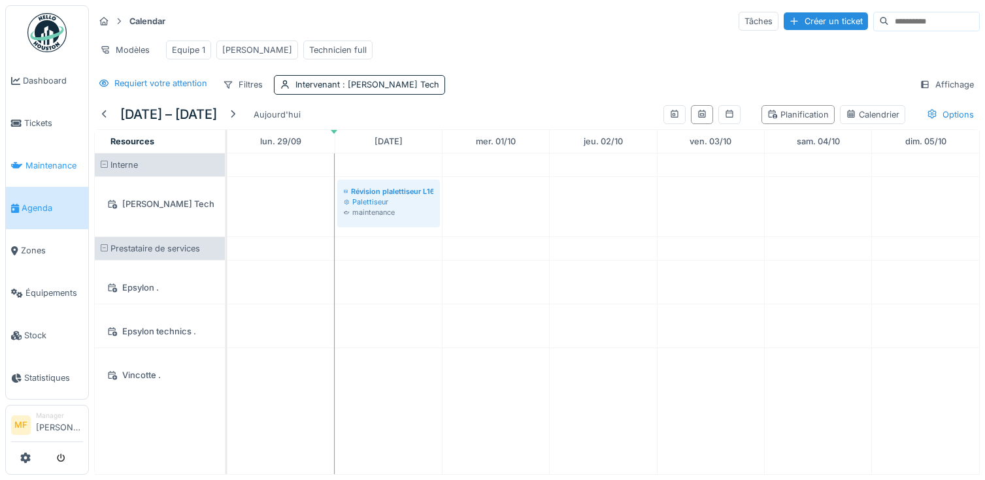
click at [52, 159] on span "Maintenance" at bounding box center [53, 165] width 57 height 12
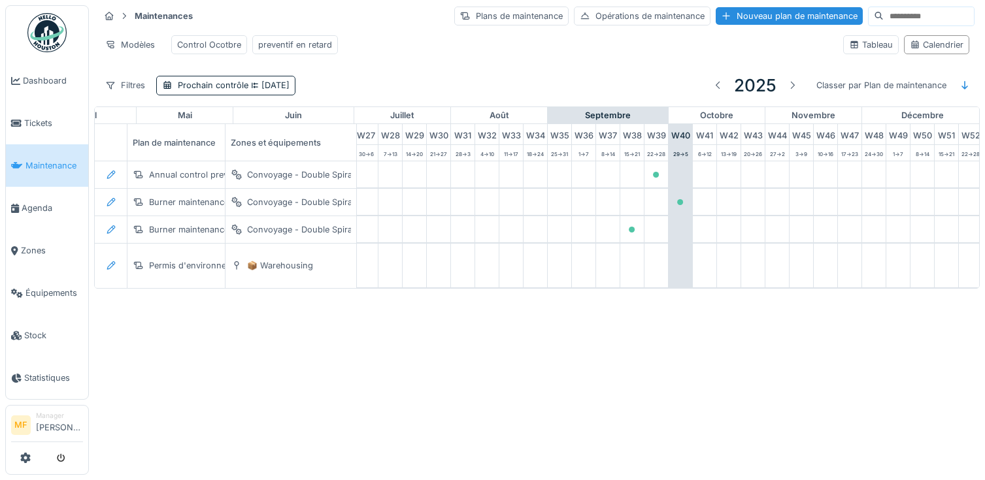
scroll to position [0, 668]
click at [66, 118] on span "Tickets" at bounding box center [53, 123] width 59 height 12
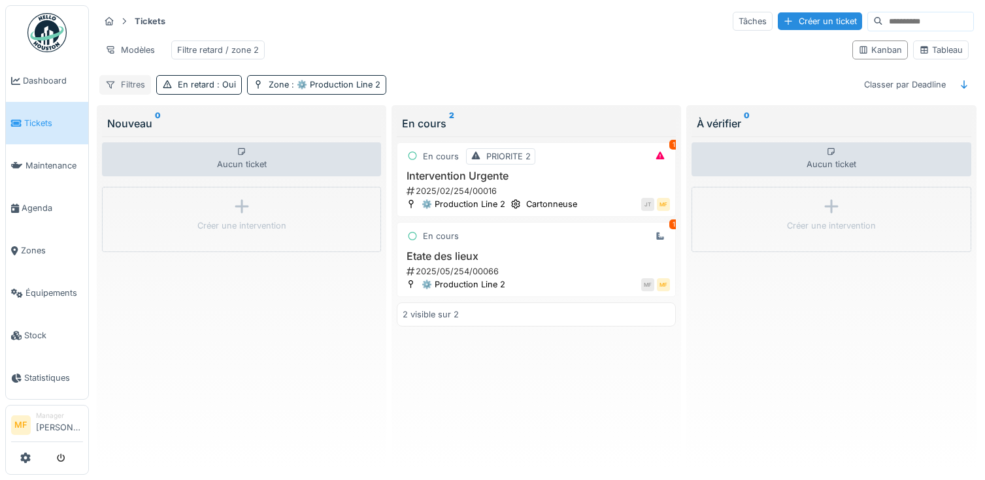
click at [130, 87] on div "Filtres" at bounding box center [125, 84] width 52 height 19
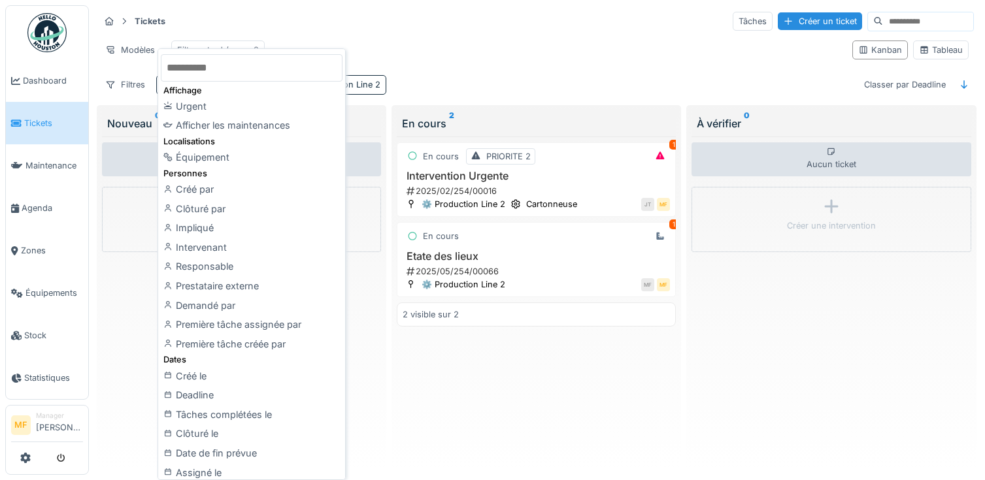
click at [477, 35] on div "Modèles Filtre retard / zone 2" at bounding box center [470, 49] width 742 height 29
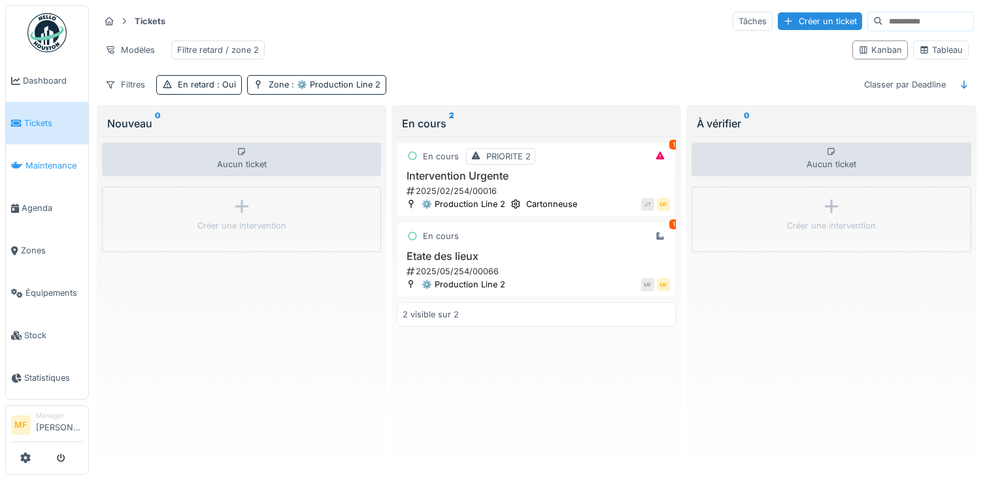
click at [24, 163] on li "Maintenance" at bounding box center [47, 165] width 72 height 12
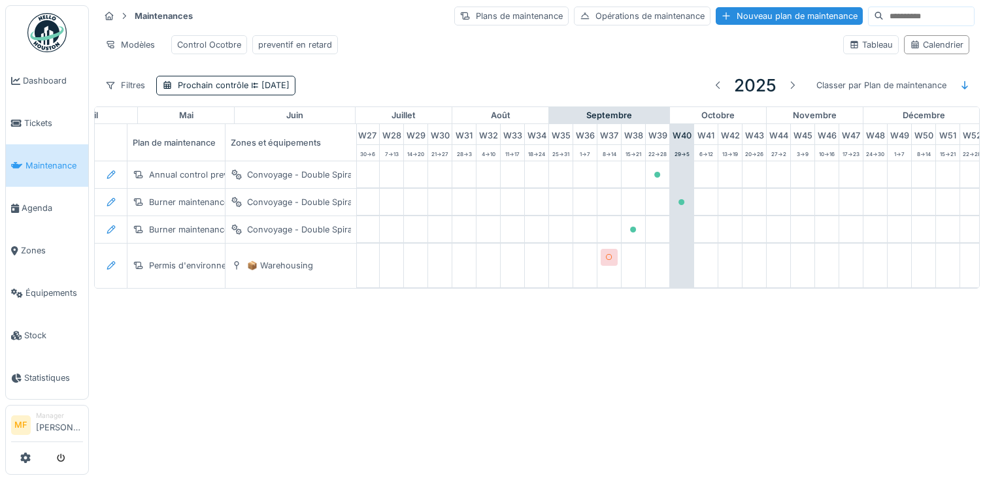
scroll to position [0, 668]
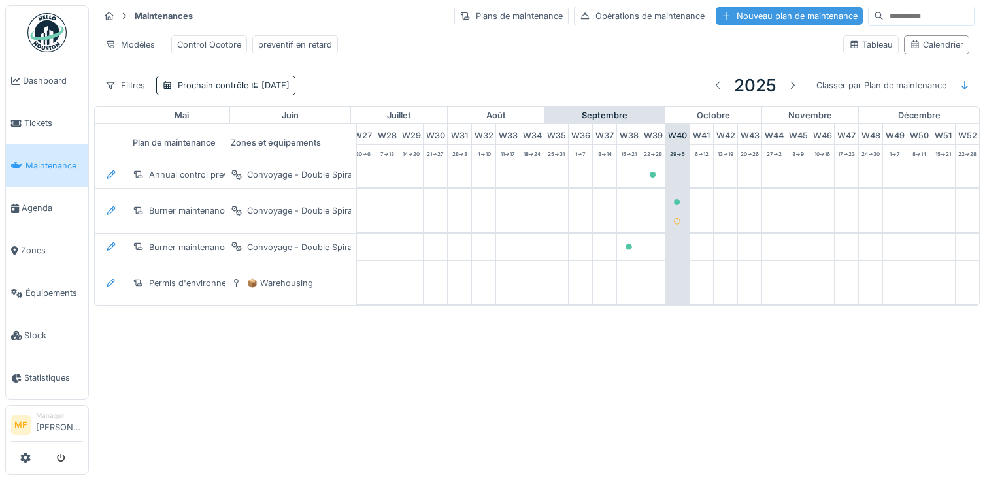
click at [751, 9] on div "Nouveau plan de maintenance" at bounding box center [788, 16] width 147 height 18
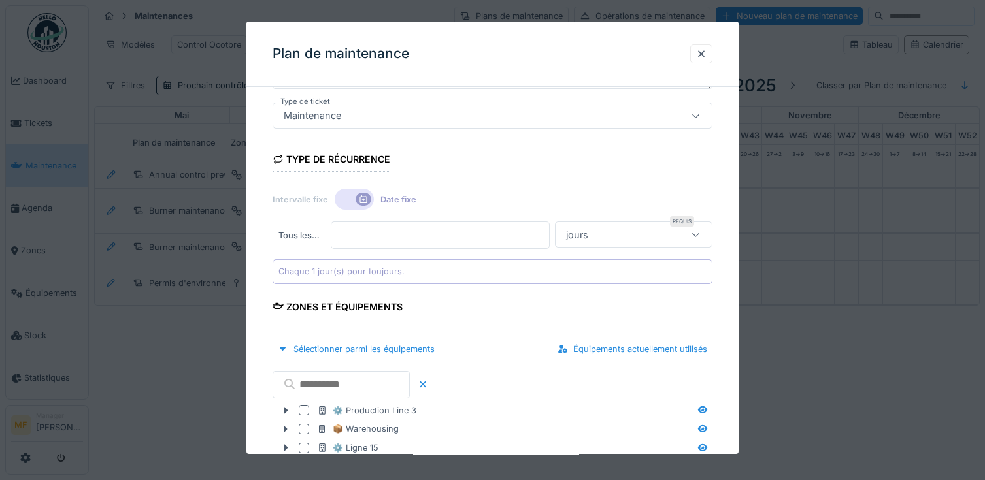
scroll to position [173, 0]
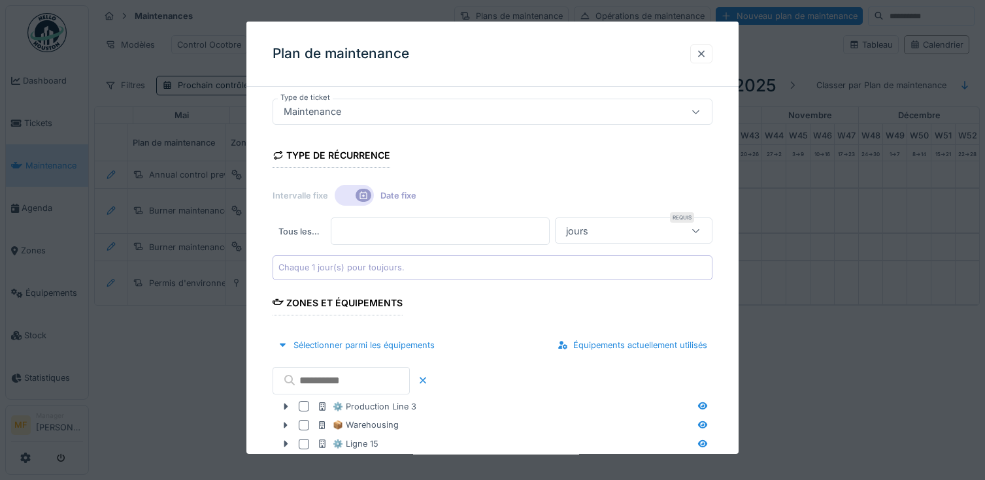
click at [700, 48] on div at bounding box center [701, 54] width 10 height 12
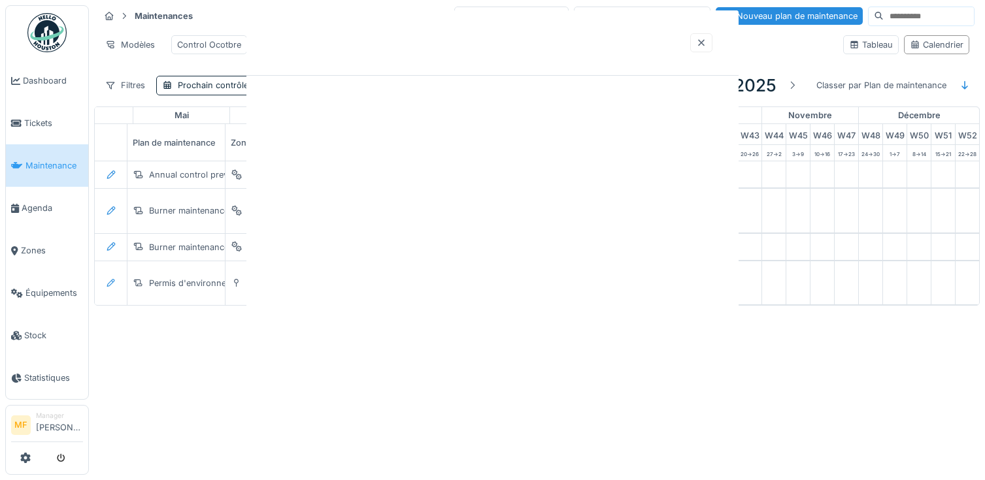
scroll to position [0, 0]
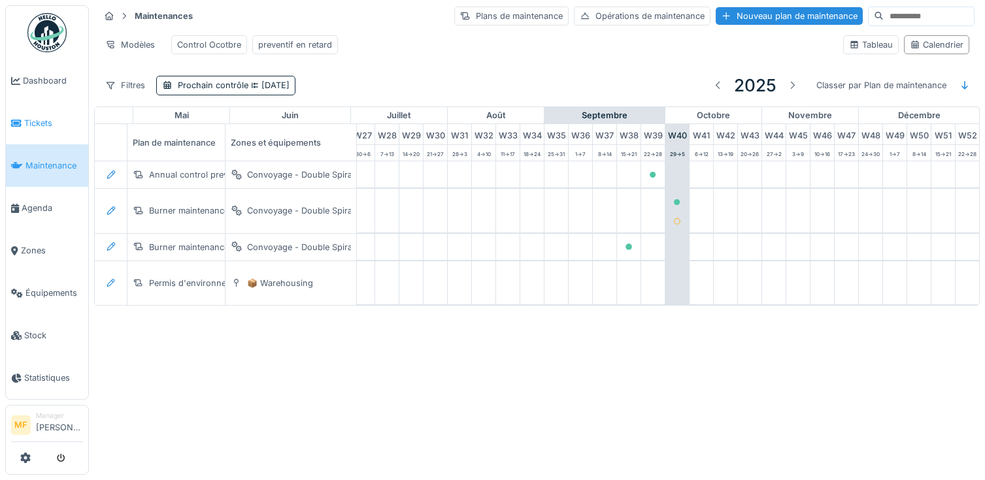
click at [42, 122] on span "Tickets" at bounding box center [53, 123] width 59 height 12
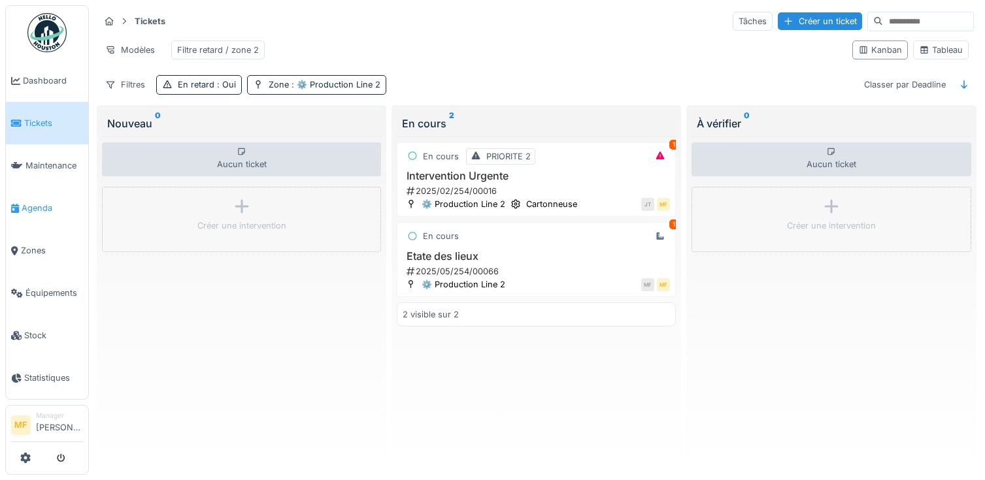
click at [36, 206] on span "Agenda" at bounding box center [52, 208] width 61 height 12
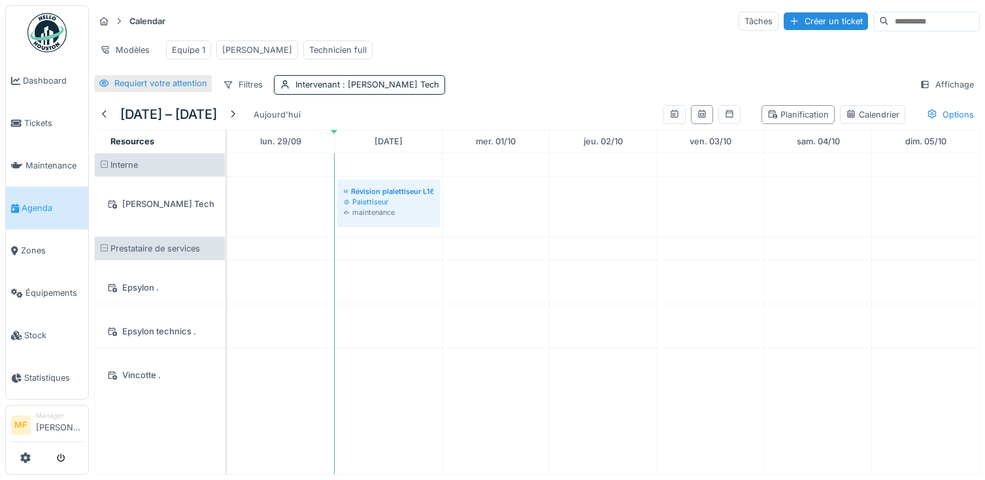
click at [158, 80] on div "Requiert votre attention" at bounding box center [160, 83] width 93 height 12
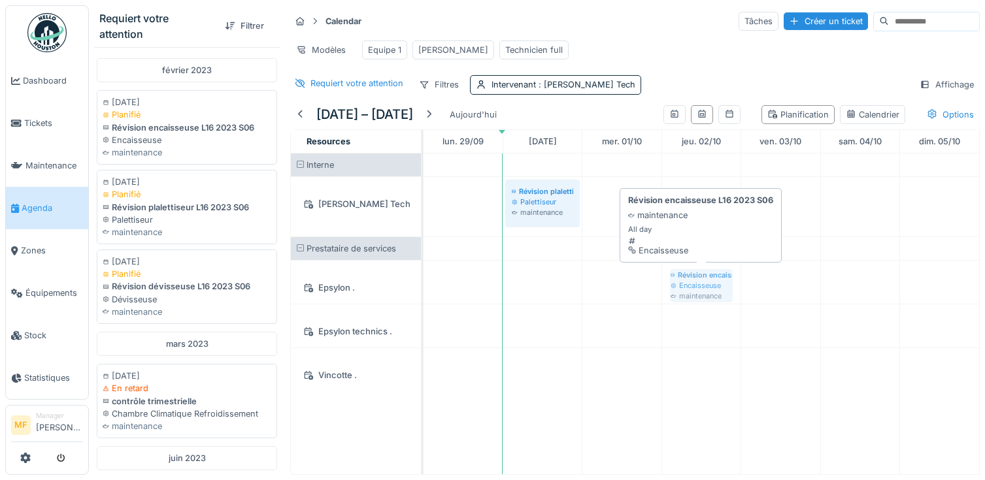
drag, startPoint x: 154, startPoint y: 131, endPoint x: 708, endPoint y: 295, distance: 577.0
click at [708, 295] on div "Requiert votre attention Filtrer [DATE] [DATE] Planifié Révision encaisseuse L1…" at bounding box center [537, 240] width 896 height 480
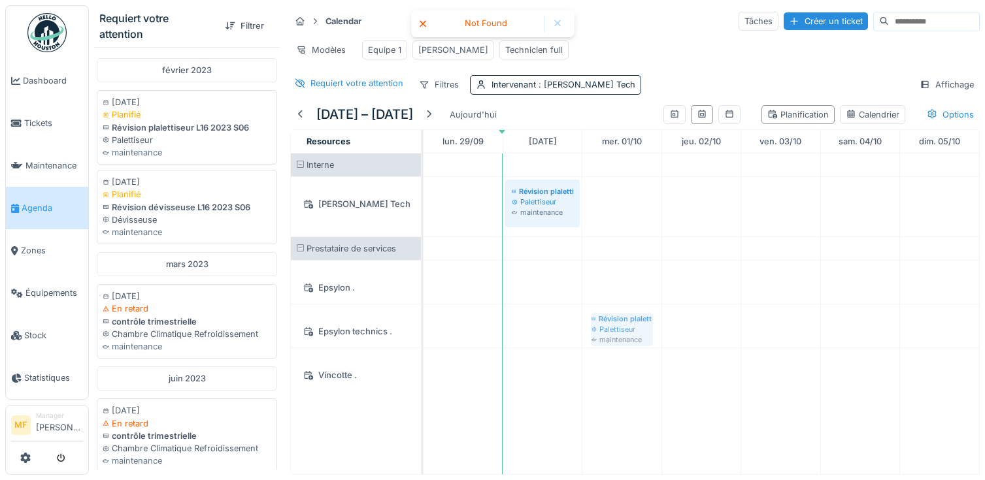
drag, startPoint x: 178, startPoint y: 133, endPoint x: 585, endPoint y: 310, distance: 443.6
click at [585, 310] on div "Requiert votre attention Filtrer [DATE] [DATE] Planifié Révision plalettiseur L…" at bounding box center [537, 240] width 896 height 480
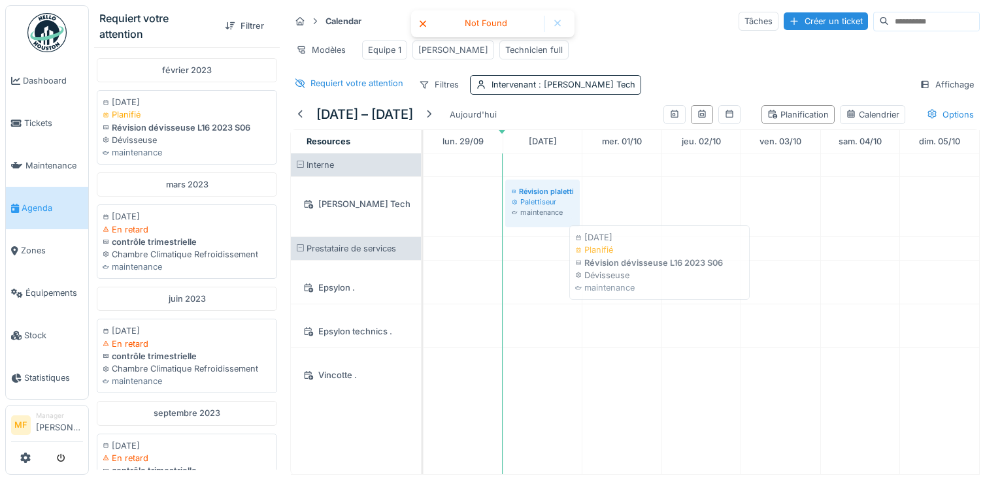
drag, startPoint x: 122, startPoint y: 115, endPoint x: 594, endPoint y: 250, distance: 490.6
click at [594, 248] on div "Requiert votre attention Filtrer février 2023 06/02/2023 Planifié Révision dévi…" at bounding box center [537, 240] width 896 height 480
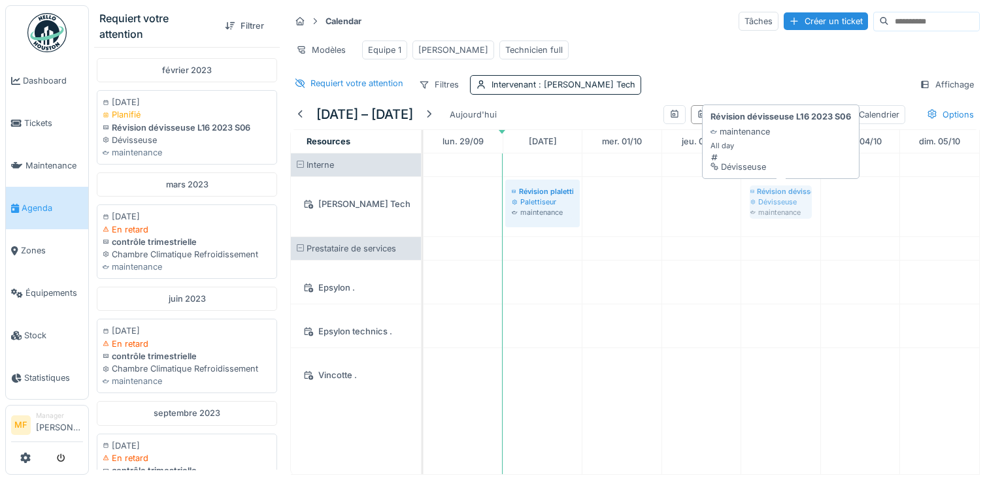
drag, startPoint x: 144, startPoint y: 123, endPoint x: 781, endPoint y: 210, distance: 642.2
click at [781, 210] on div "Requiert votre attention Filtrer février 2023 06/02/2023 Planifié Révision dévi…" at bounding box center [537, 240] width 896 height 480
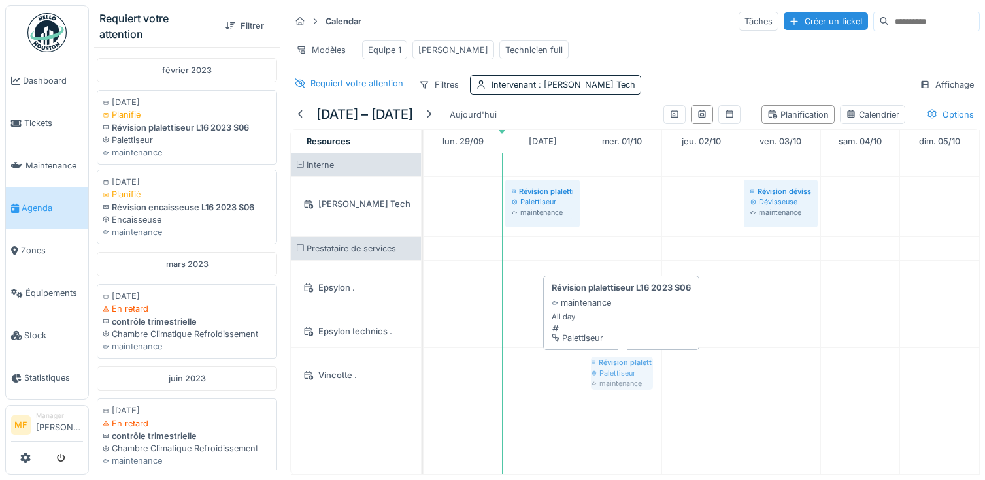
drag, startPoint x: 156, startPoint y: 120, endPoint x: 612, endPoint y: 349, distance: 509.9
click at [594, 389] on div "Requiert votre attention Filtrer février 2023 06/02/2023 Planifié Révision plal…" at bounding box center [537, 240] width 896 height 480
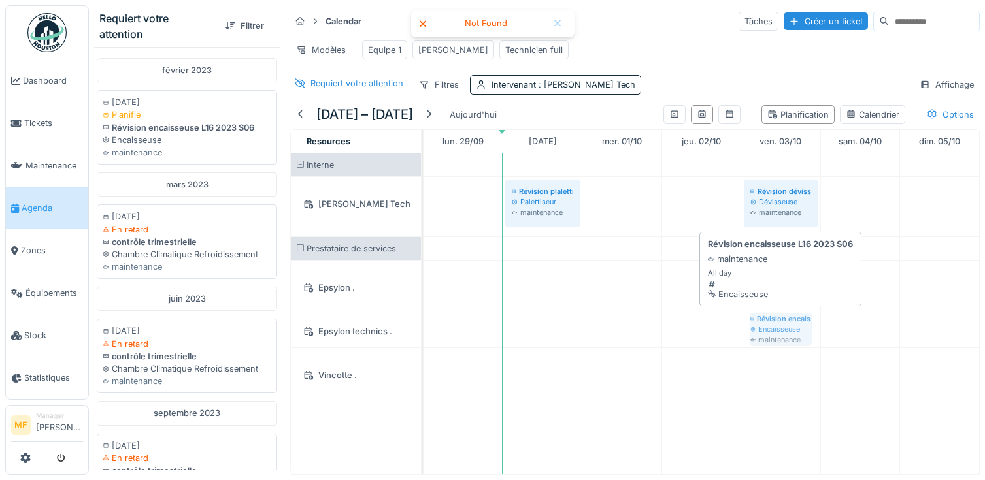
drag, startPoint x: 187, startPoint y: 113, endPoint x: 793, endPoint y: 344, distance: 648.7
click at [794, 344] on div "Requiert votre attention Filtrer février 2023 06/02/2023 Planifié Révision enca…" at bounding box center [537, 240] width 896 height 480
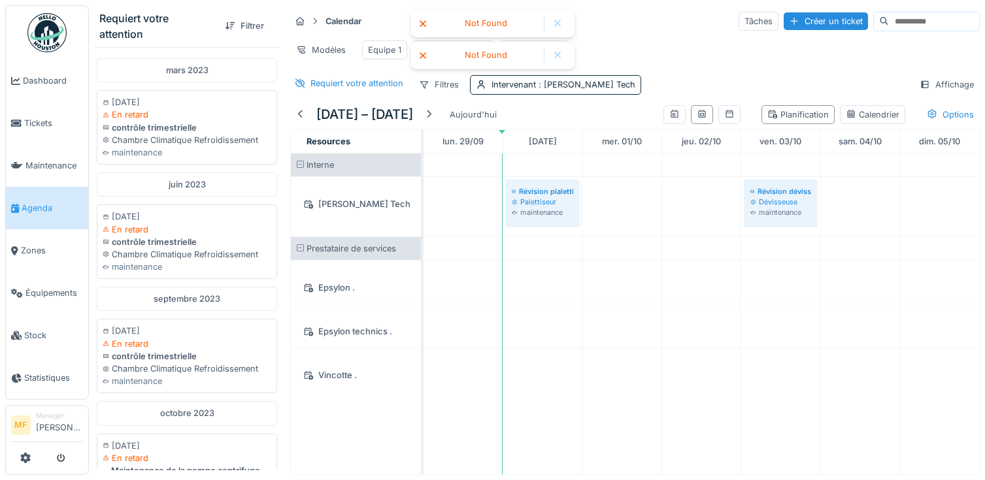
click at [427, 23] on icon at bounding box center [422, 24] width 10 height 8
click at [423, 23] on icon at bounding box center [422, 24] width 10 height 8
click at [551, 54] on div at bounding box center [557, 56] width 21 height 16
click at [555, 23] on div at bounding box center [557, 23] width 10 height 11
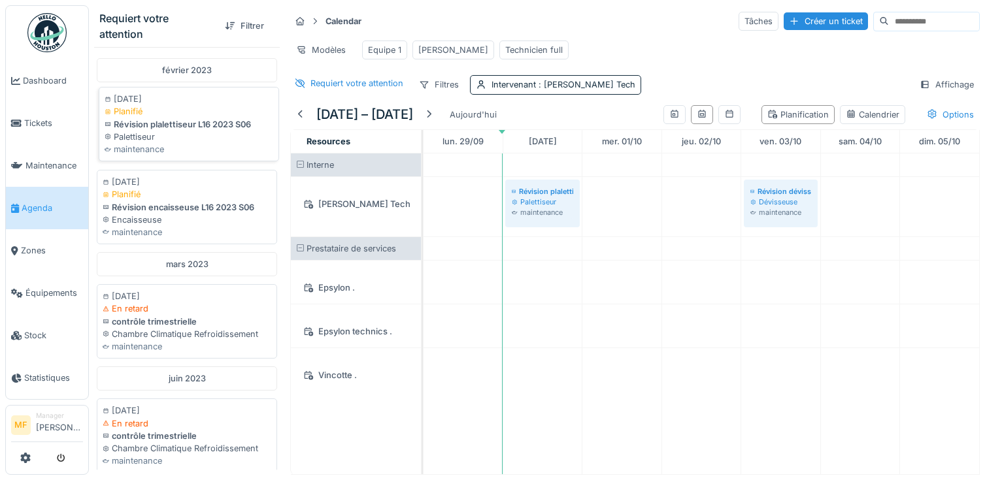
click at [140, 149] on div "maintenance" at bounding box center [189, 149] width 169 height 12
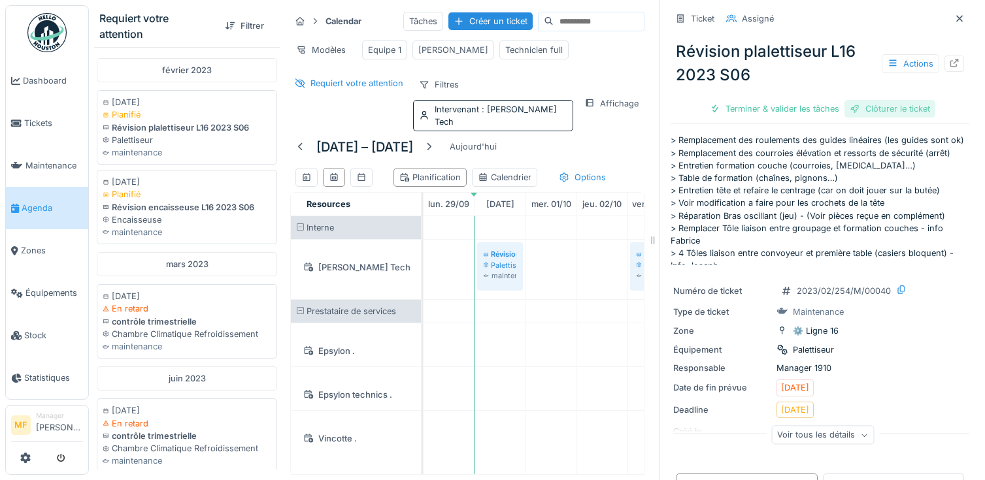
click at [879, 106] on div "Clôturer le ticket" at bounding box center [889, 109] width 91 height 18
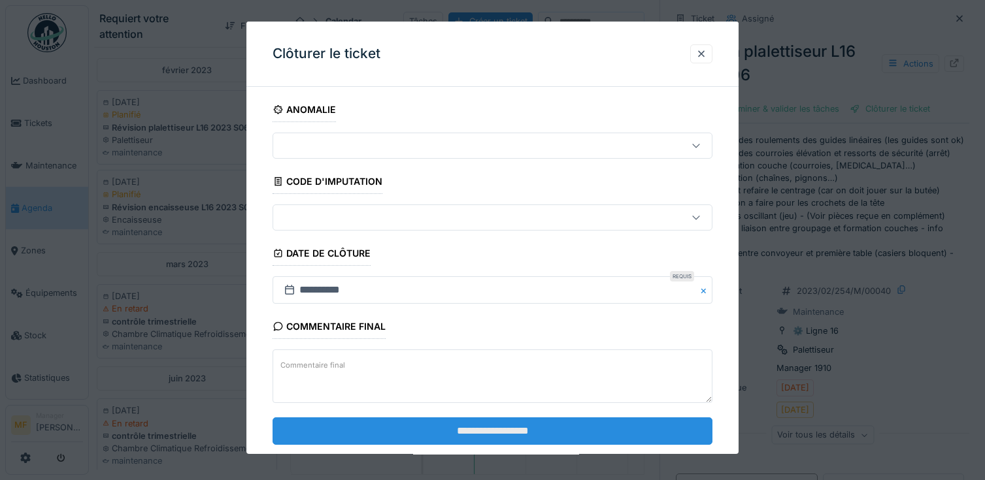
click at [505, 440] on input "**********" at bounding box center [492, 430] width 440 height 27
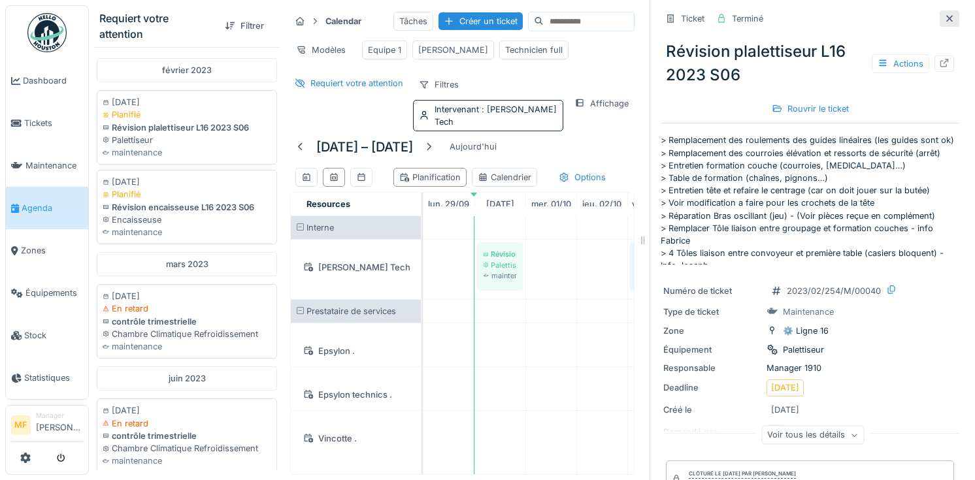
click at [940, 21] on div at bounding box center [950, 18] width 20 height 16
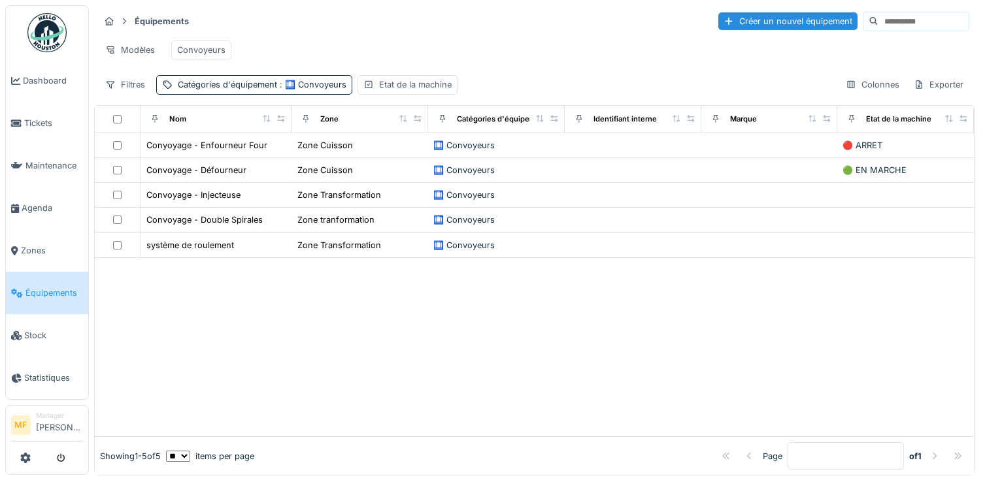
click at [51, 287] on span "Équipements" at bounding box center [53, 293] width 57 height 12
click at [40, 208] on link "Agenda" at bounding box center [47, 208] width 82 height 42
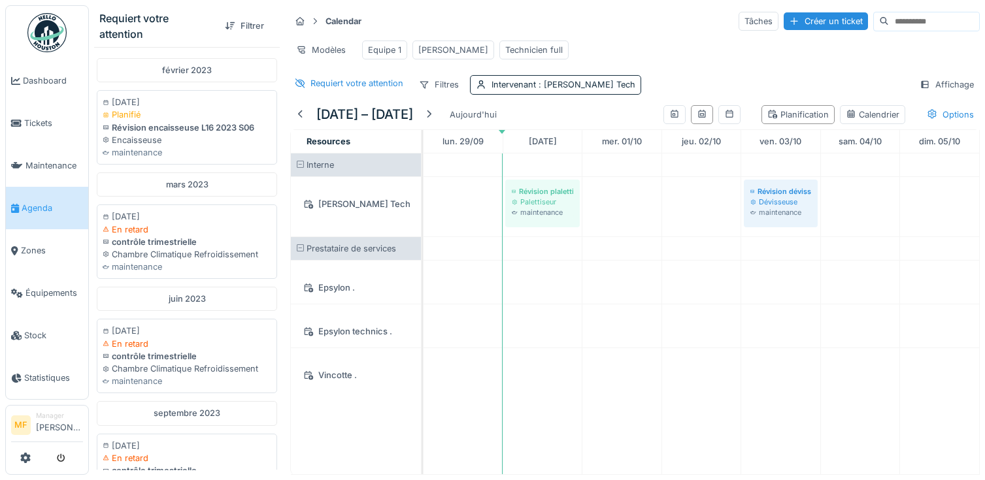
click at [325, 95] on div "Calendar Tâches Créer un ticket Modèles Equipe 1 [PERSON_NAME] Technicien full …" at bounding box center [635, 52] width 700 height 95
click at [323, 90] on div "Requiert votre attention" at bounding box center [349, 83] width 118 height 16
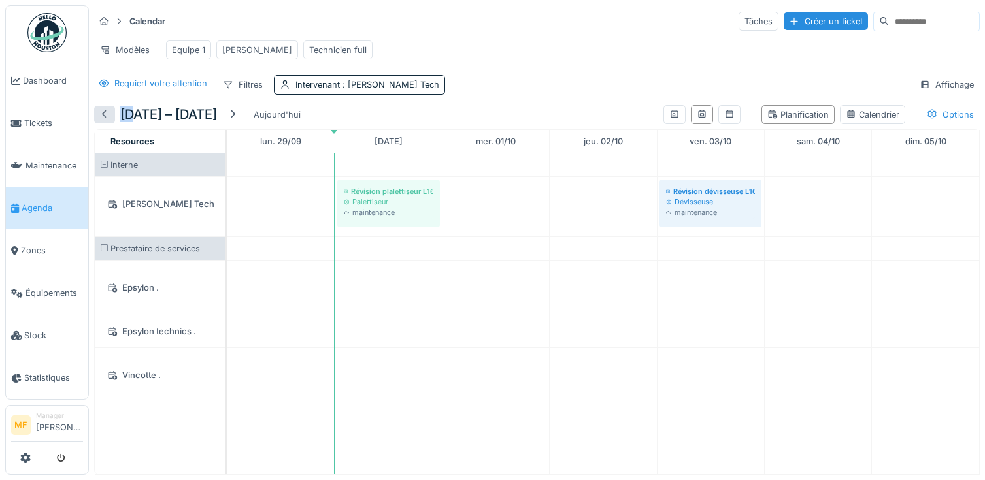
click at [105, 116] on div at bounding box center [104, 114] width 10 height 12
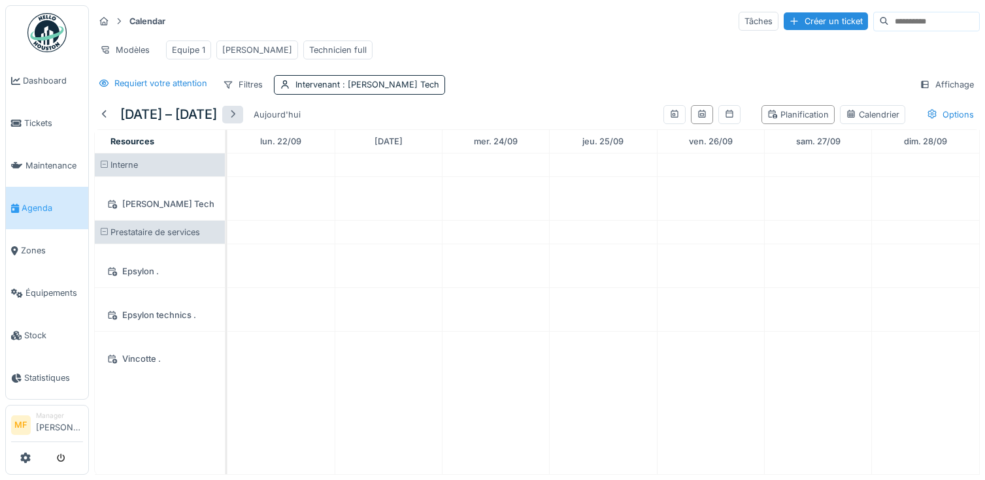
click at [238, 117] on div at bounding box center [232, 114] width 10 height 12
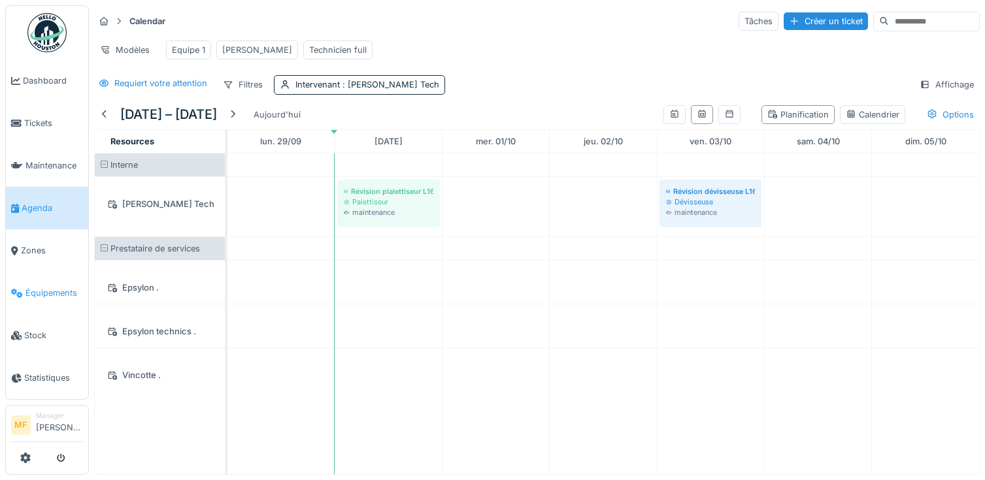
click at [52, 287] on span "Équipements" at bounding box center [53, 293] width 57 height 12
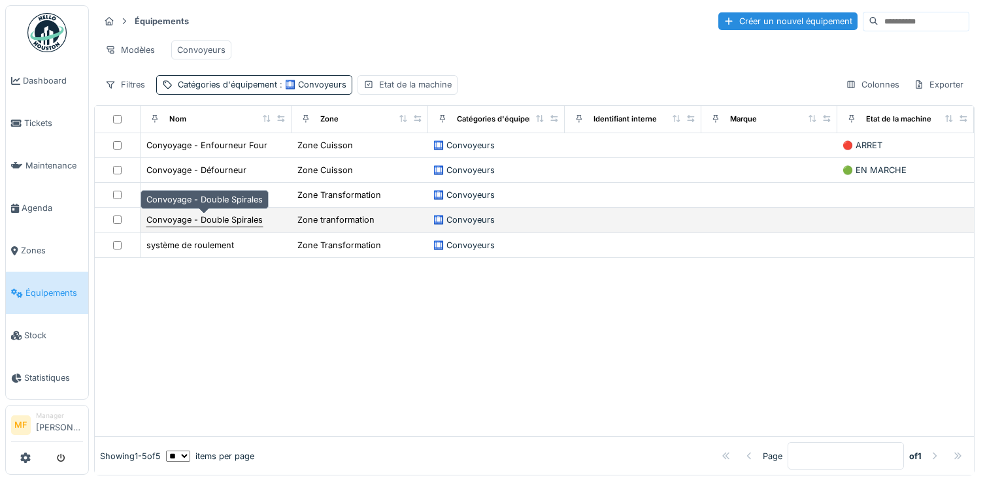
click at [214, 226] on div "Convoyage - Double Spirales" at bounding box center [204, 220] width 116 height 12
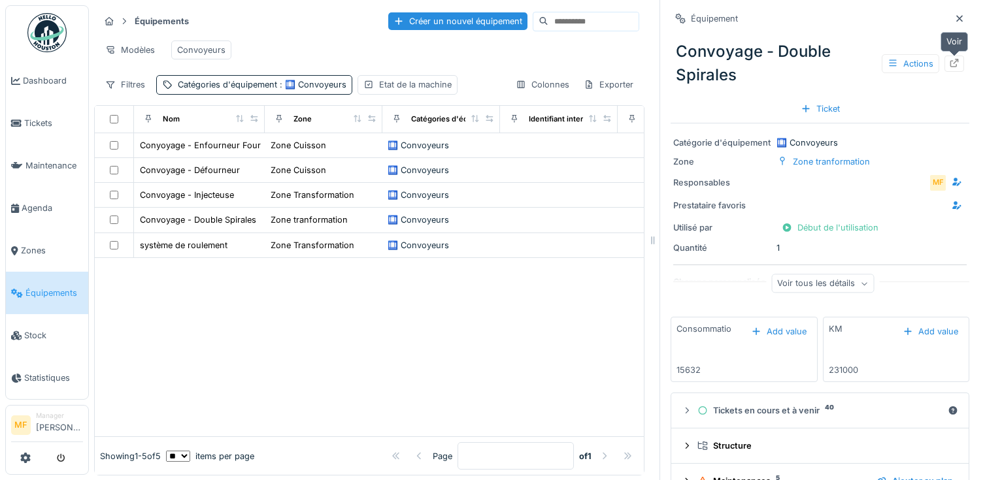
click at [955, 59] on icon at bounding box center [954, 63] width 10 height 8
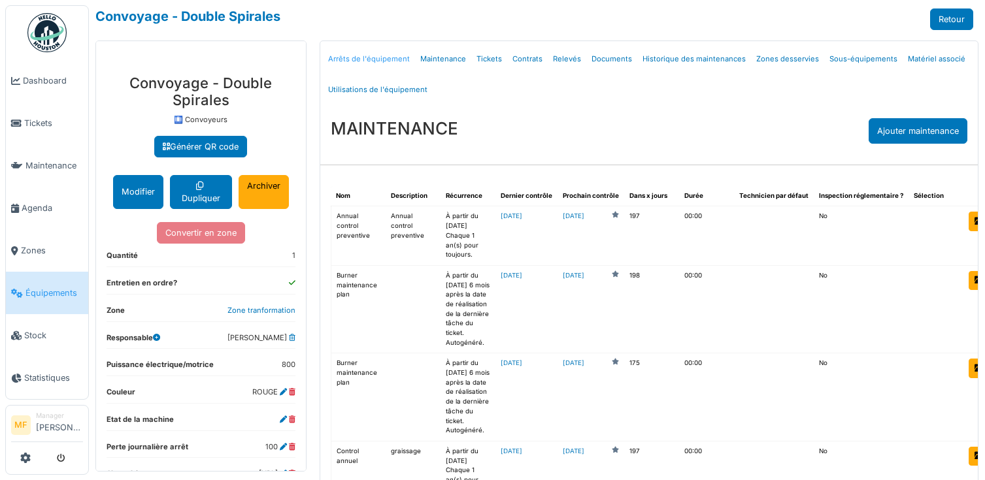
click at [365, 67] on link "Arrêts de l'équipement" at bounding box center [369, 59] width 92 height 31
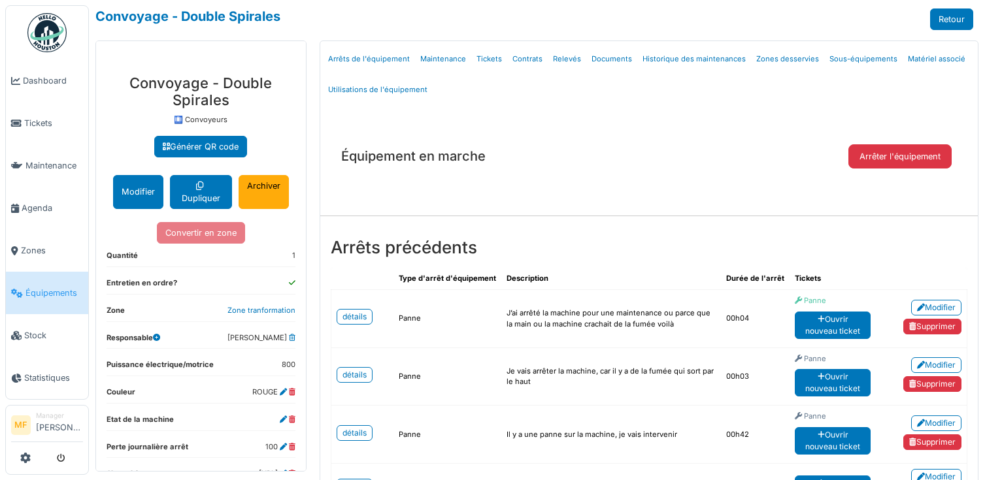
scroll to position [54, 0]
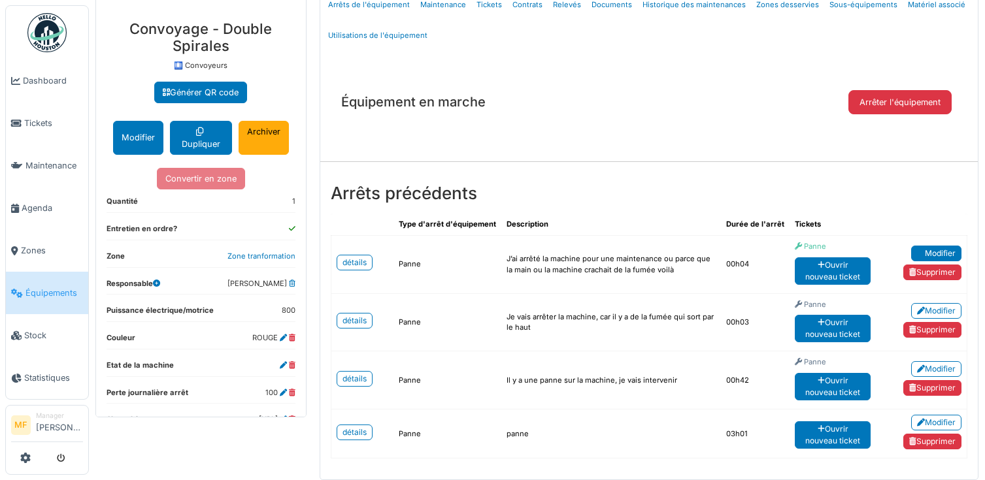
click at [934, 252] on link "Modifier" at bounding box center [936, 254] width 50 height 16
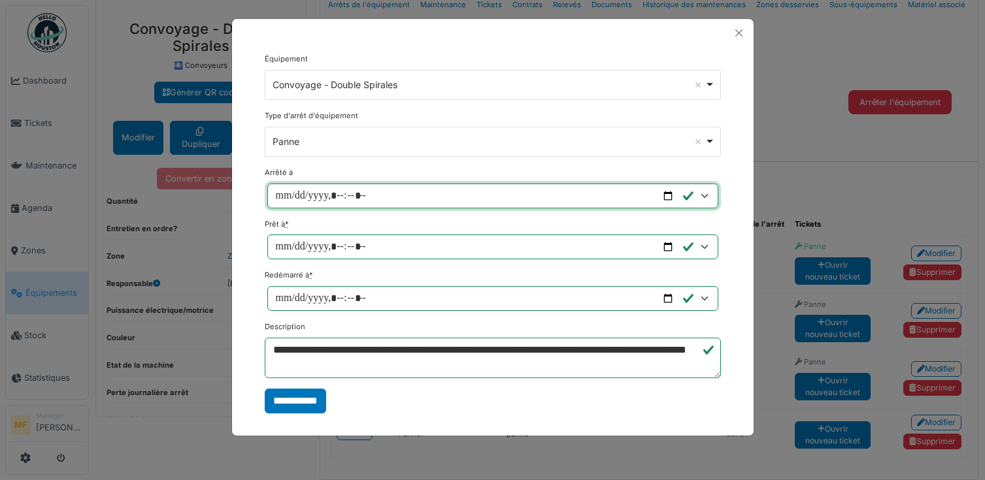
click at [443, 196] on input "Arrêté à" at bounding box center [492, 196] width 451 height 25
click at [339, 204] on input "Arrêté à" at bounding box center [492, 196] width 451 height 25
click at [353, 200] on input "Arrêté à" at bounding box center [492, 196] width 451 height 25
click at [343, 199] on input "Arrêté à" at bounding box center [492, 196] width 451 height 25
type input "**********"
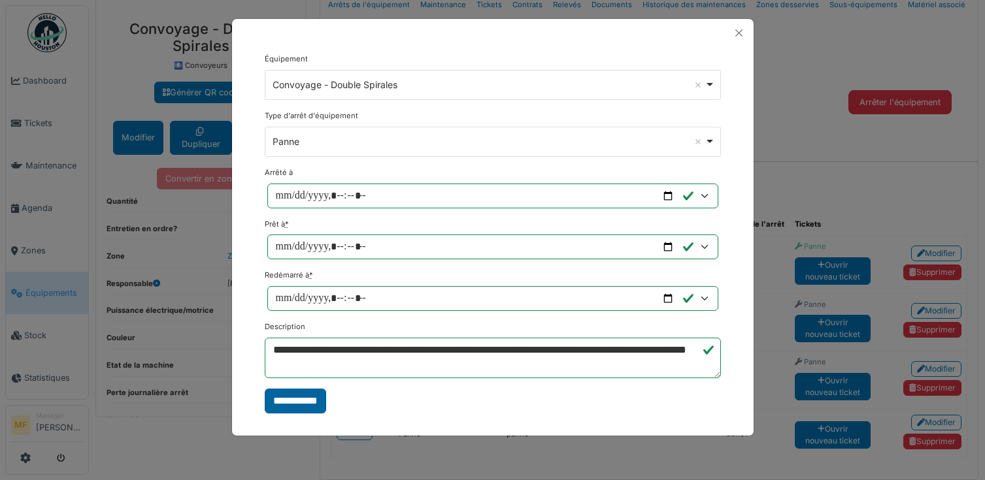
click at [303, 401] on input "**********" at bounding box center [295, 401] width 61 height 25
